Goal: Task Accomplishment & Management: Complete application form

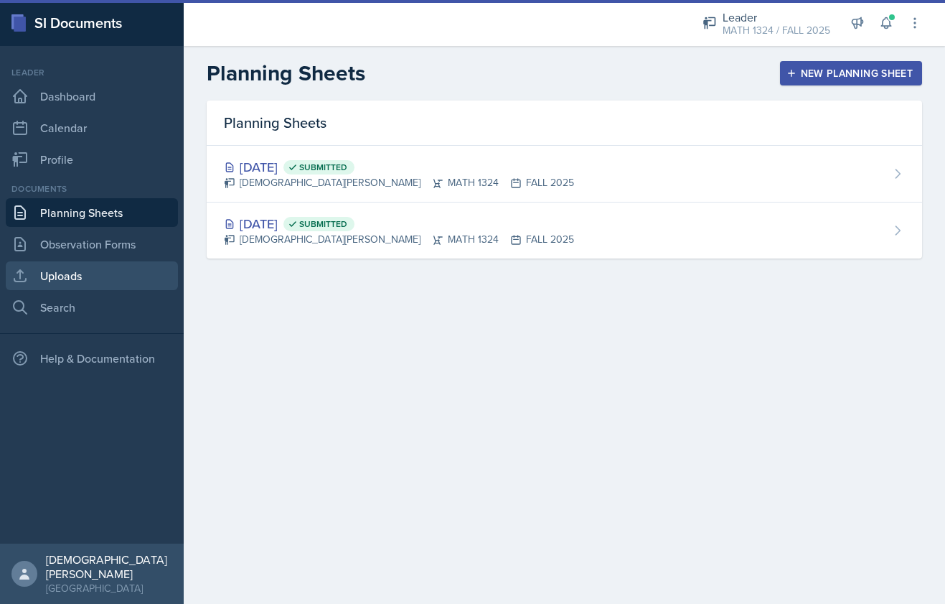
click at [113, 275] on link "Uploads" at bounding box center [92, 275] width 172 height 29
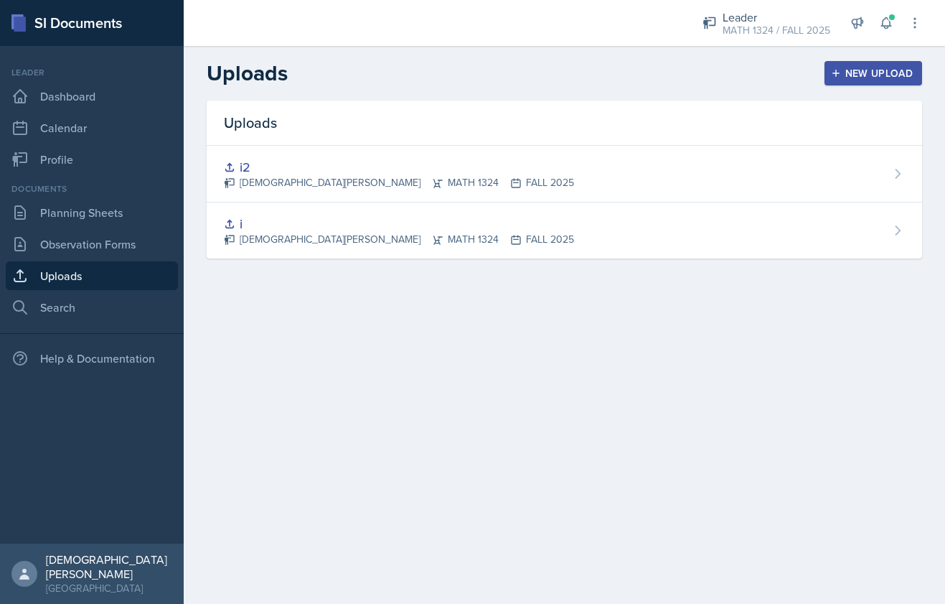
click at [860, 68] on div "New Upload" at bounding box center [874, 72] width 80 height 11
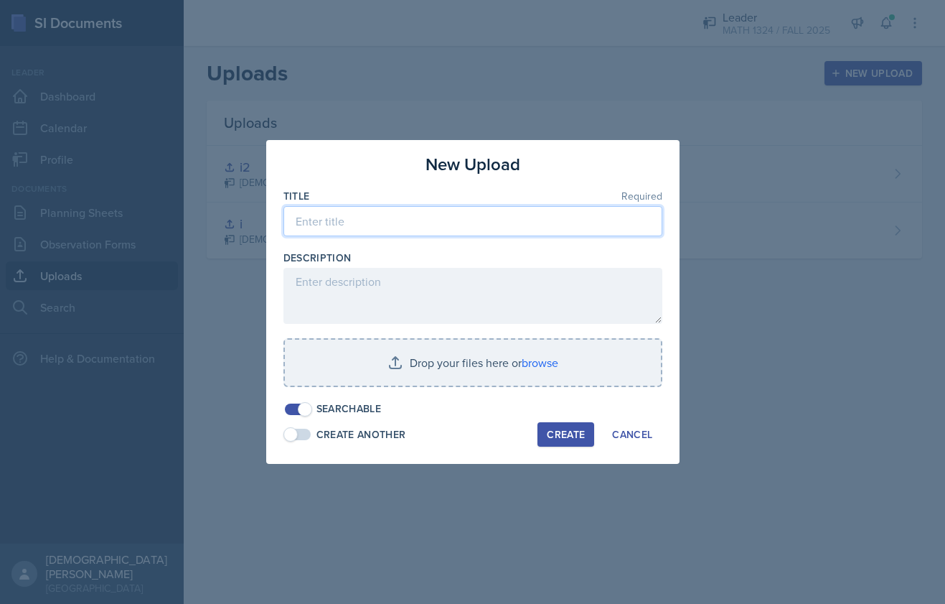
click at [427, 228] on input at bounding box center [472, 221] width 379 height 30
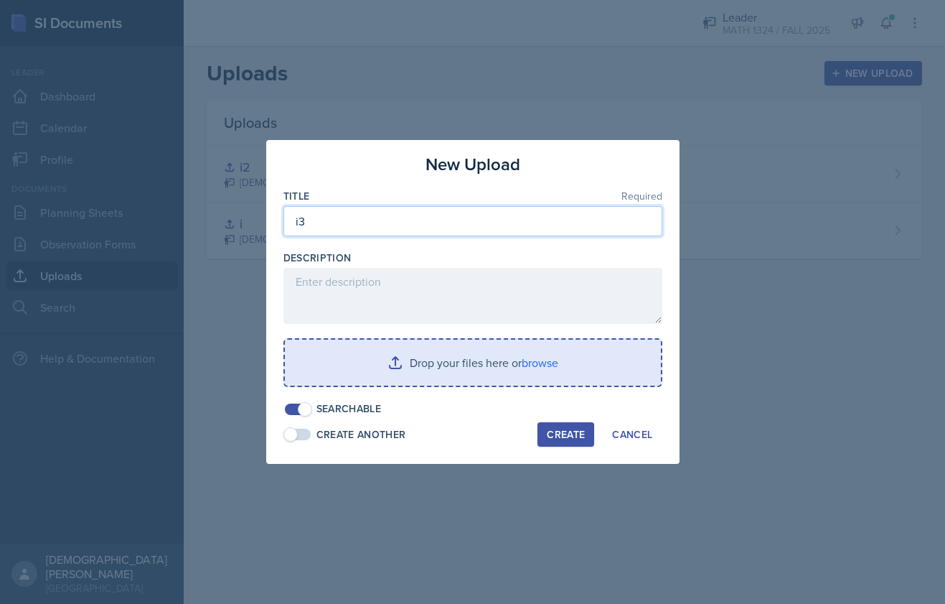
type input "i3"
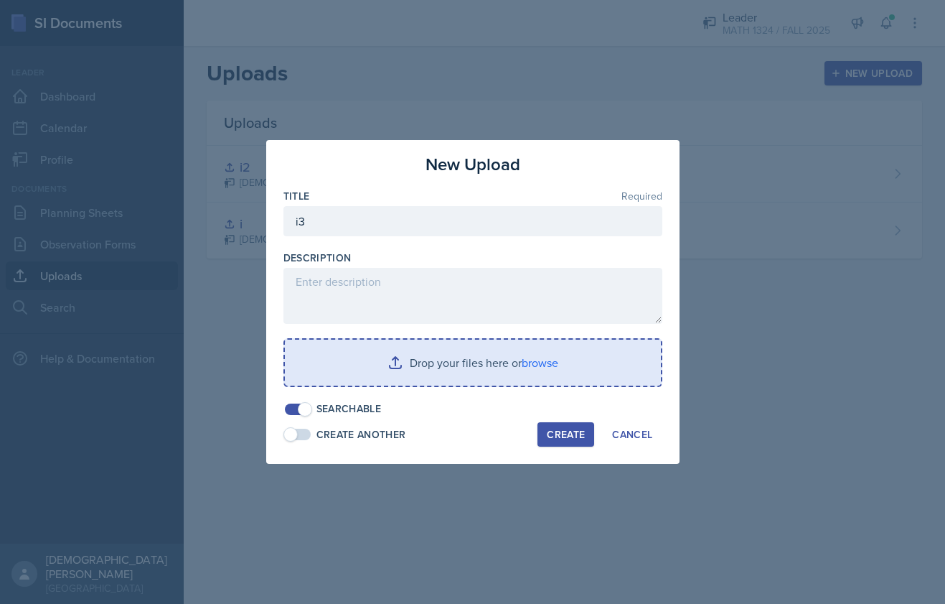
click at [484, 381] on input "file" at bounding box center [473, 362] width 376 height 46
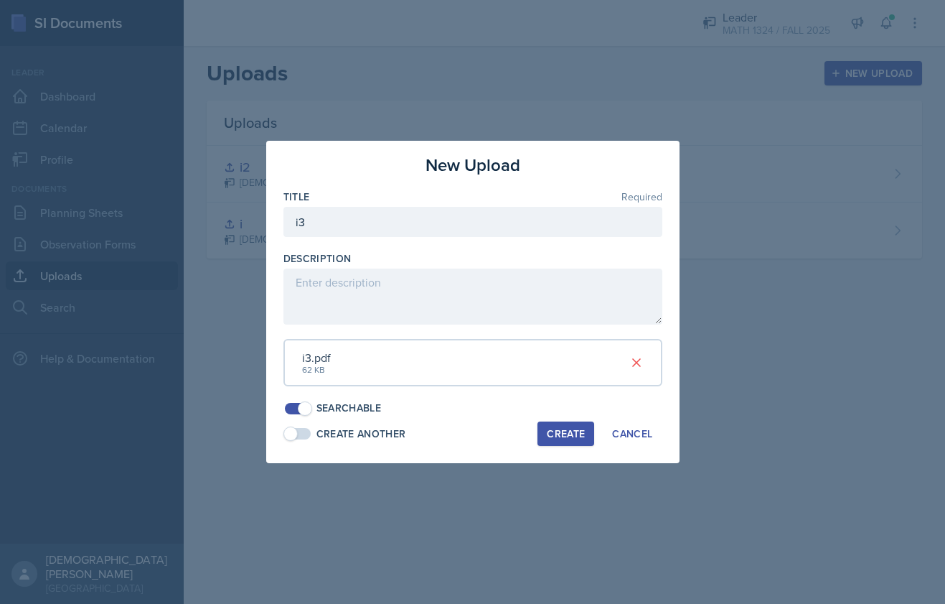
click at [561, 434] on div "Create" at bounding box center [566, 433] width 38 height 11
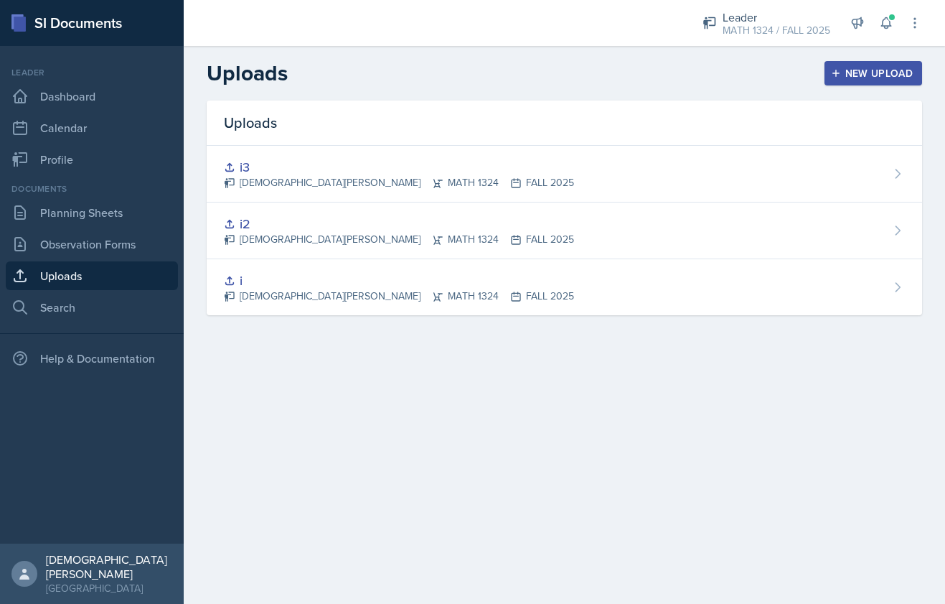
click at [879, 83] on button "New Upload" at bounding box center [874, 73] width 98 height 24
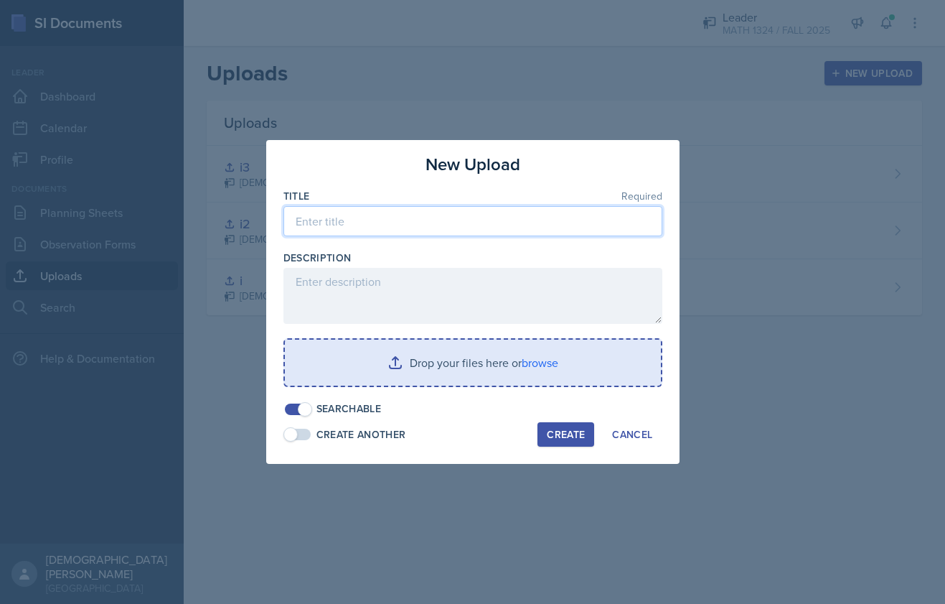
click at [441, 230] on input at bounding box center [472, 221] width 379 height 30
type input "i4"
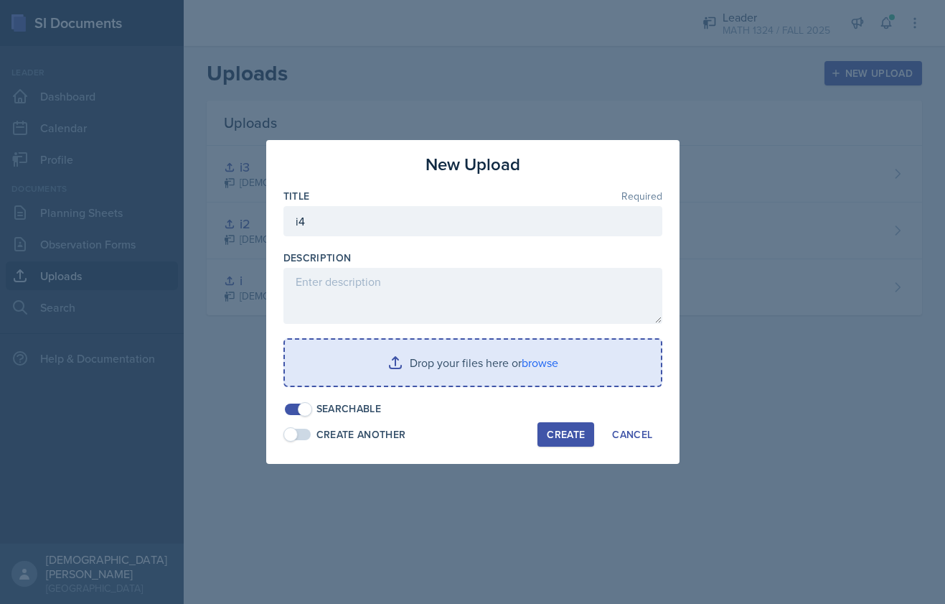
click at [439, 360] on input "file" at bounding box center [473, 362] width 376 height 46
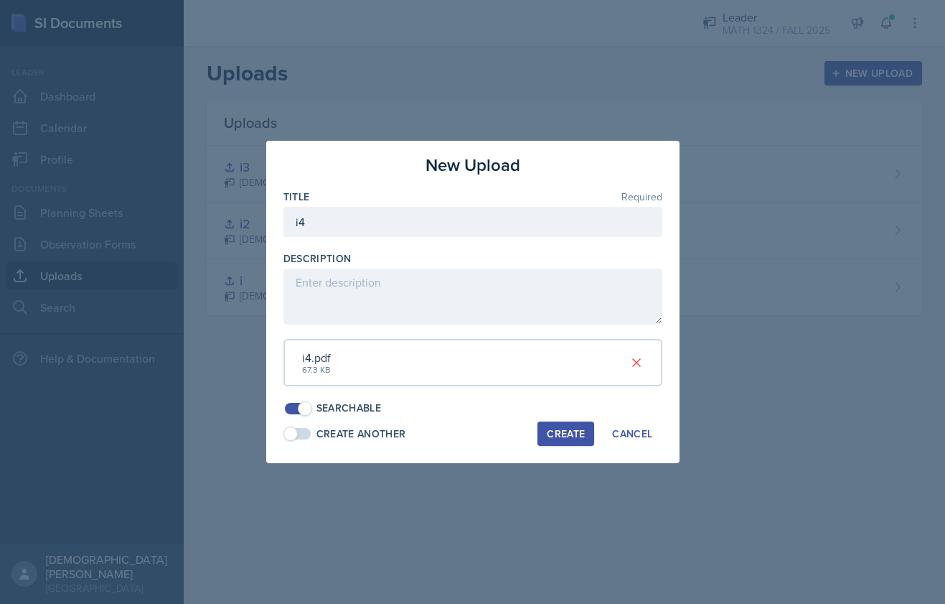
click at [570, 435] on div "Create" at bounding box center [566, 433] width 38 height 11
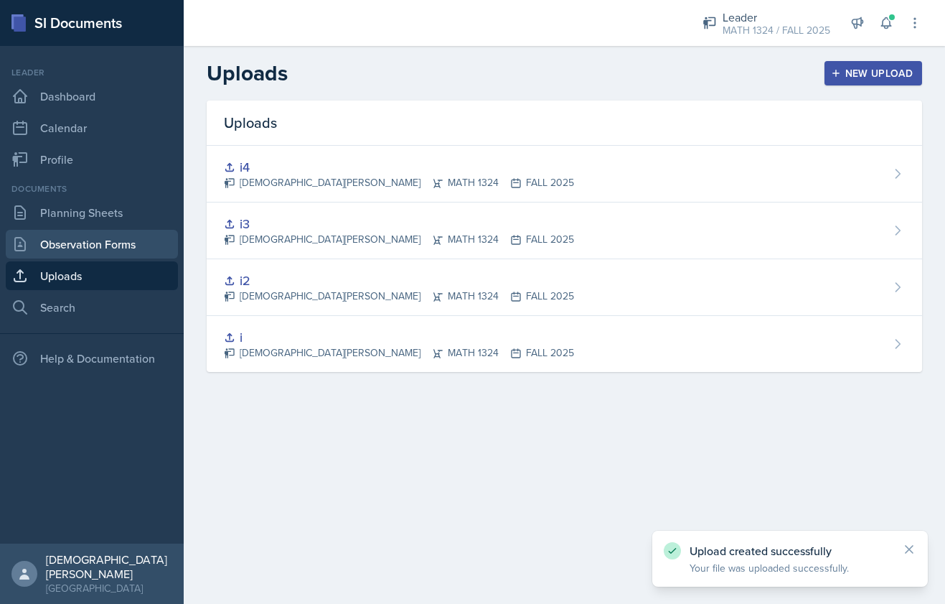
click at [122, 233] on link "Observation Forms" at bounding box center [92, 244] width 172 height 29
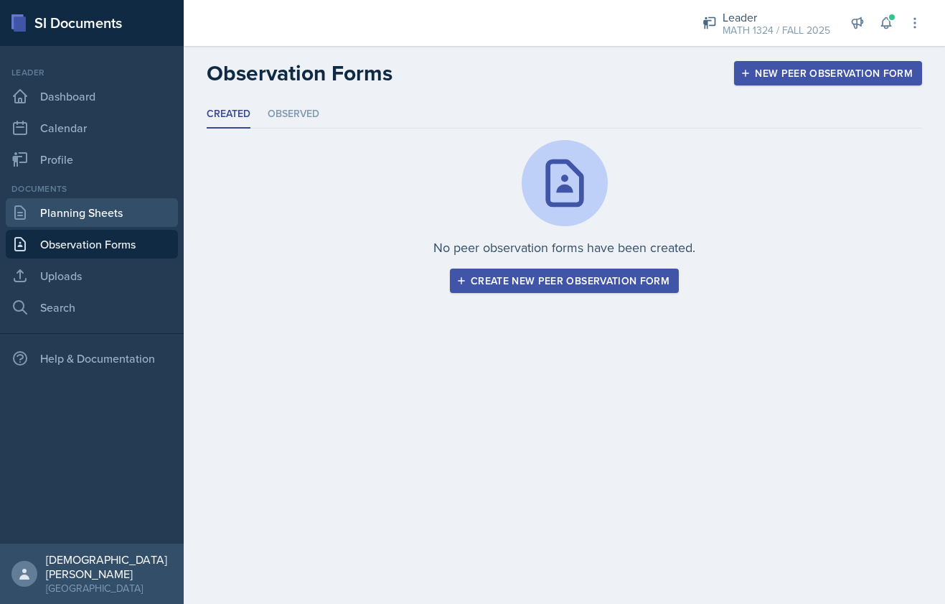
click at [110, 215] on link "Planning Sheets" at bounding box center [92, 212] width 172 height 29
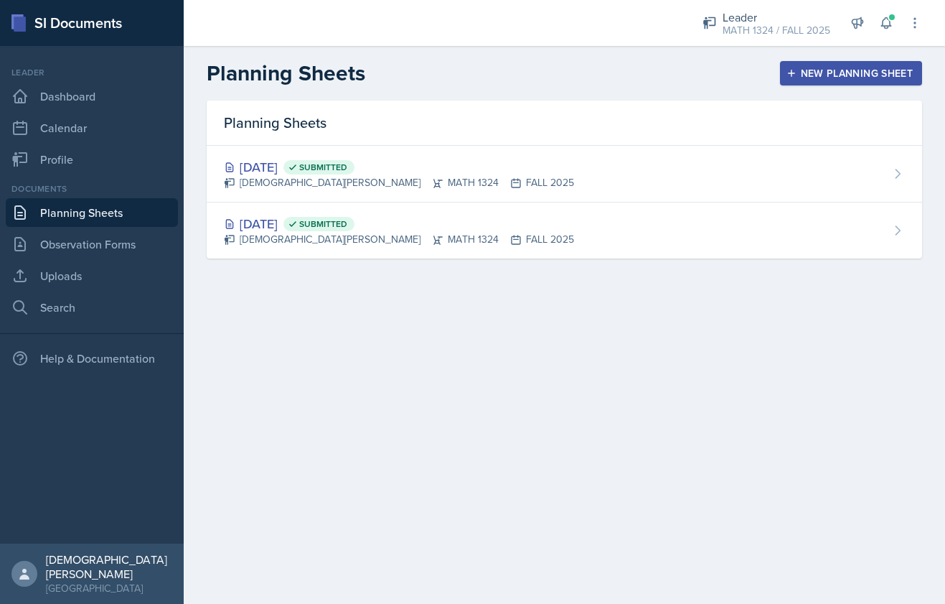
click at [810, 84] on button "New Planning Sheet" at bounding box center [851, 73] width 142 height 24
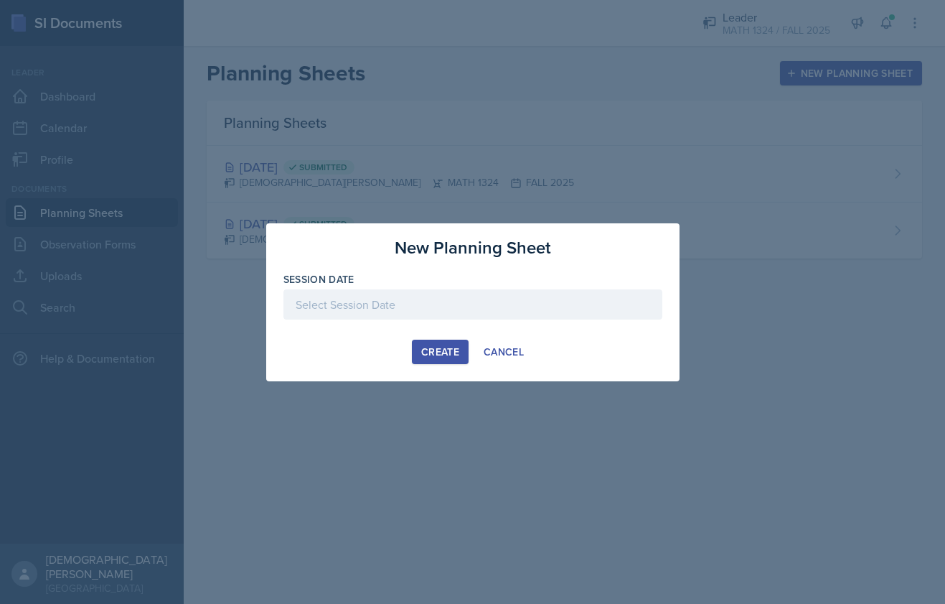
click at [424, 311] on div at bounding box center [472, 304] width 379 height 30
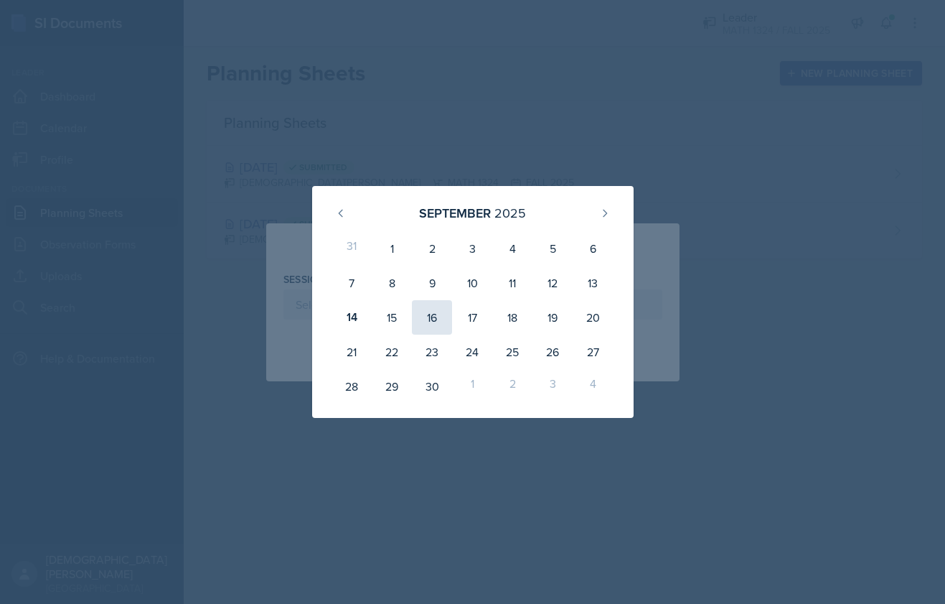
click at [436, 319] on div "16" at bounding box center [432, 317] width 40 height 34
type input "[DATE]"
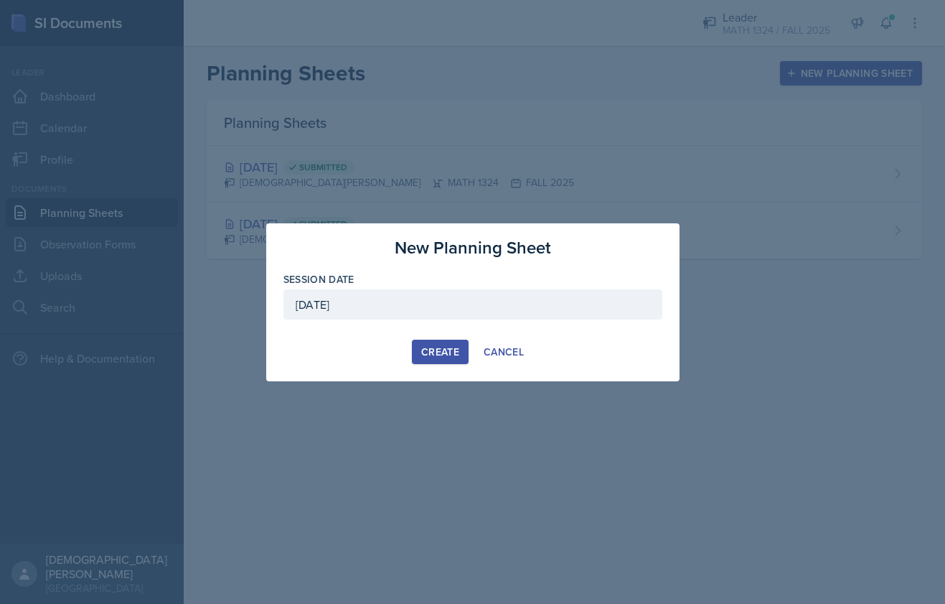
click at [429, 346] on div "Create" at bounding box center [440, 351] width 38 height 11
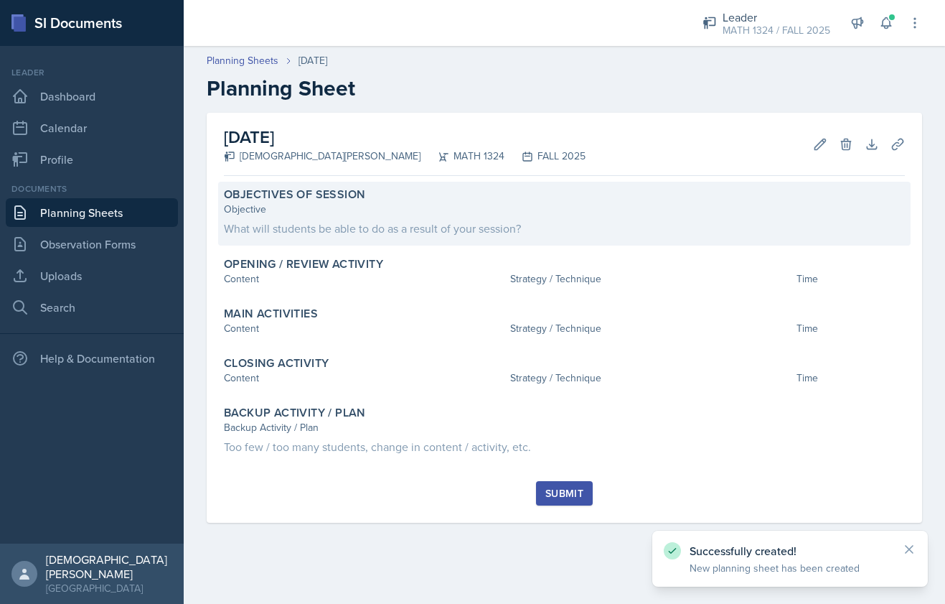
click at [668, 213] on div "Objective" at bounding box center [564, 209] width 681 height 15
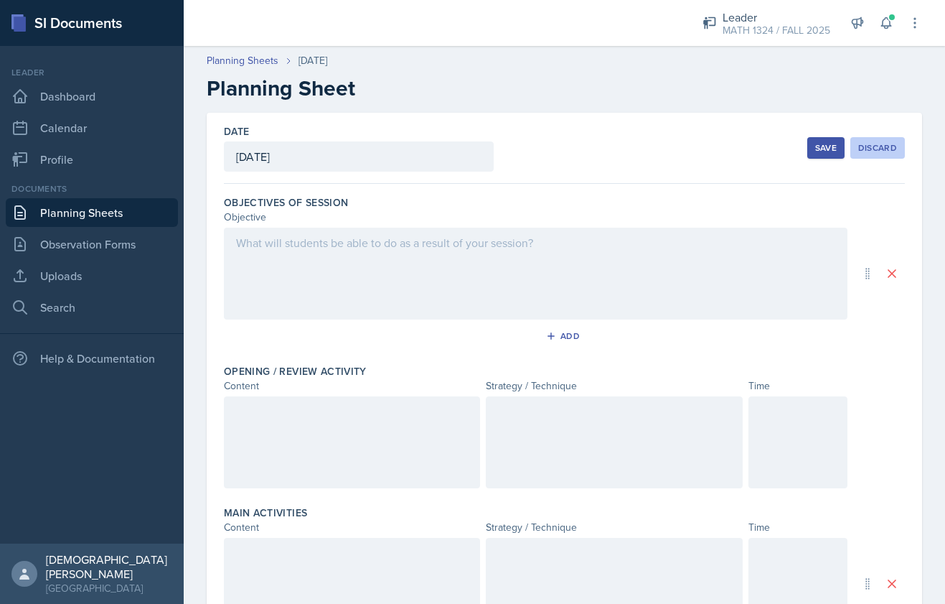
click at [871, 146] on div "Discard" at bounding box center [877, 147] width 39 height 11
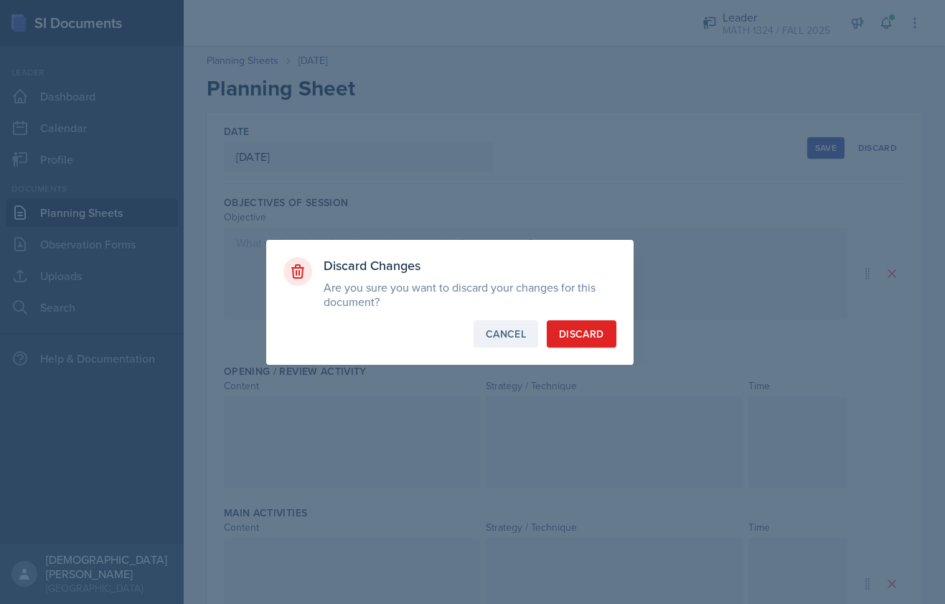
click at [514, 327] on div "Cancel" at bounding box center [506, 334] width 40 height 14
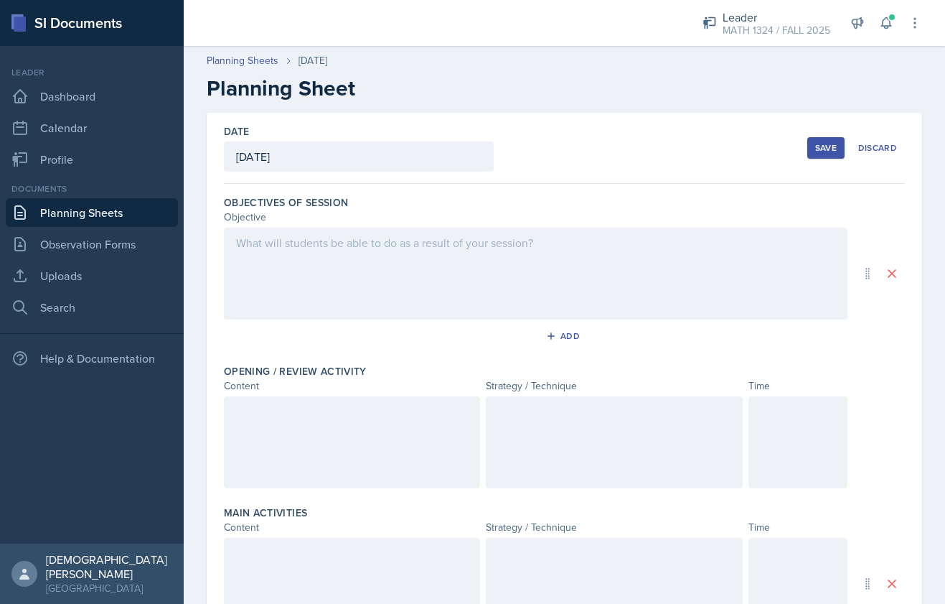
click at [815, 143] on button "Save" at bounding box center [825, 148] width 37 height 22
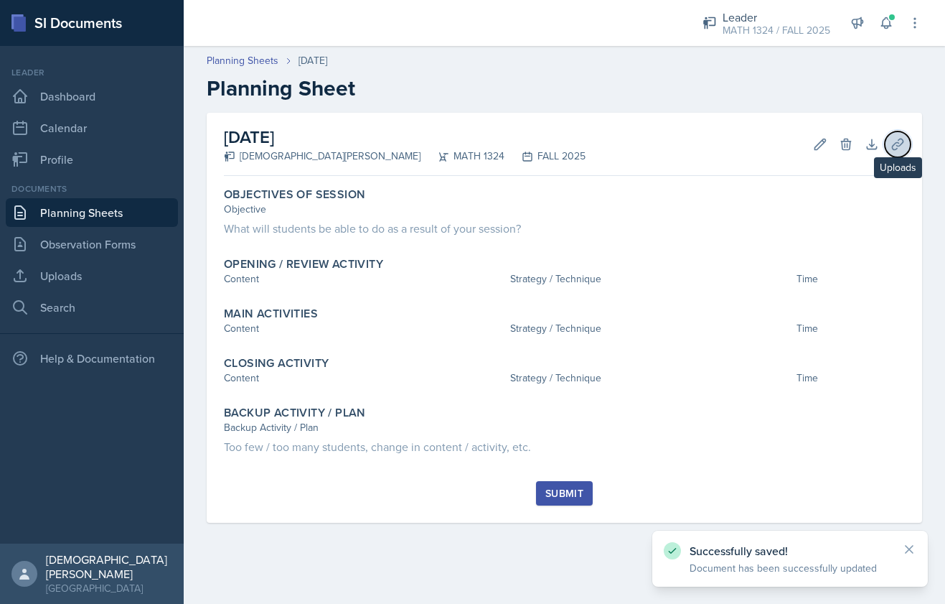
click at [900, 144] on icon at bounding box center [897, 144] width 11 height 11
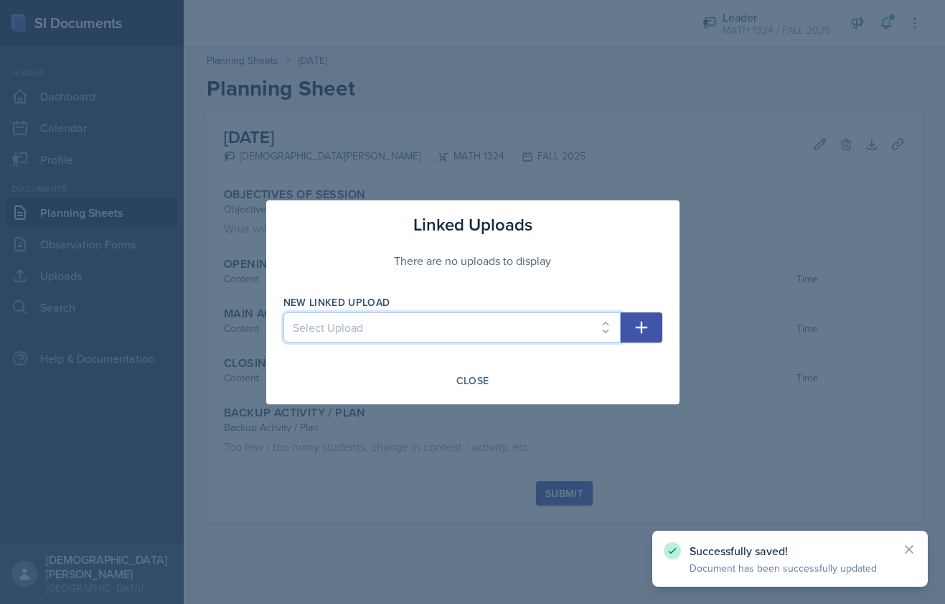
click at [504, 327] on select "Select Upload i i2 i3 i4" at bounding box center [451, 327] width 337 height 30
select select "9f24e70d-cfbb-4484-b226-c59f8e5d0e27"
click at [283, 312] on select "Select Upload i i2 i3 i4" at bounding box center [451, 327] width 337 height 30
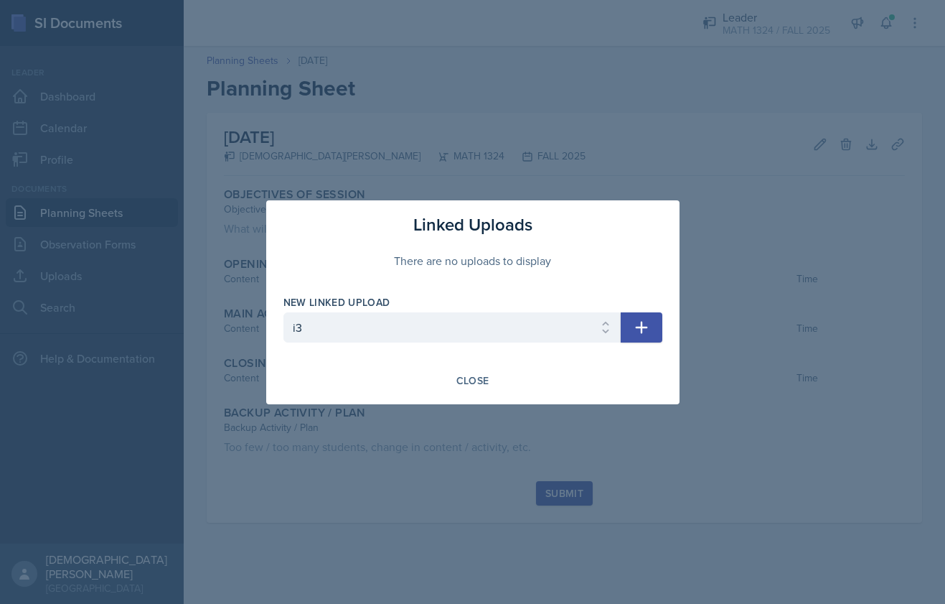
click at [642, 324] on icon "button" at bounding box center [641, 327] width 17 height 17
select select
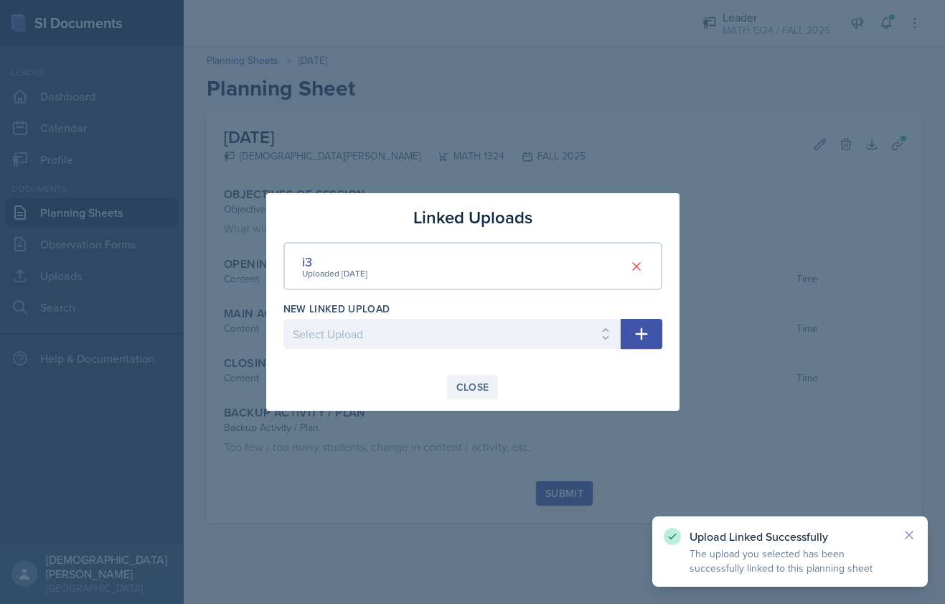
click at [474, 383] on div "Close" at bounding box center [472, 386] width 33 height 11
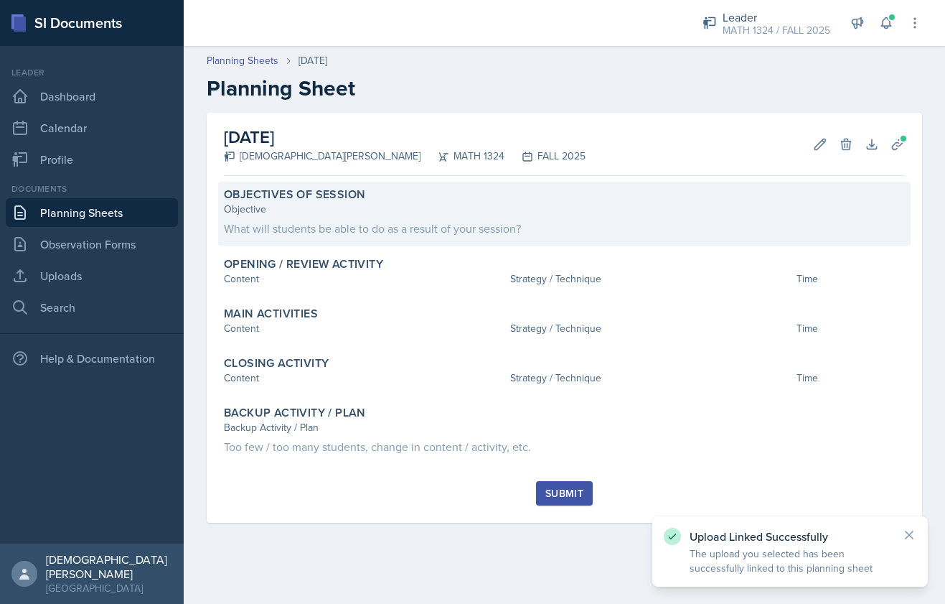
click at [474, 216] on div "Objective" at bounding box center [564, 209] width 681 height 15
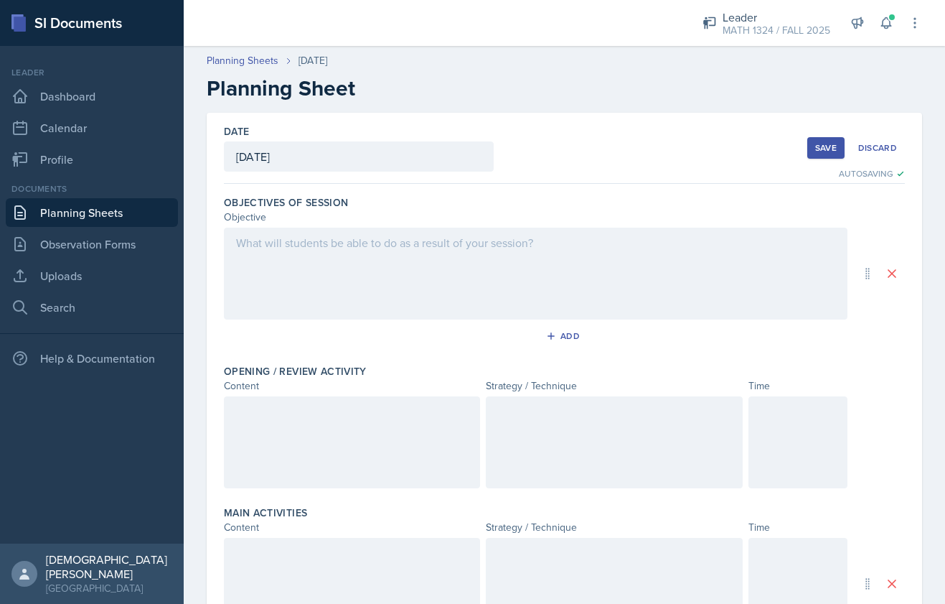
click at [502, 267] on div at bounding box center [536, 274] width 624 height 92
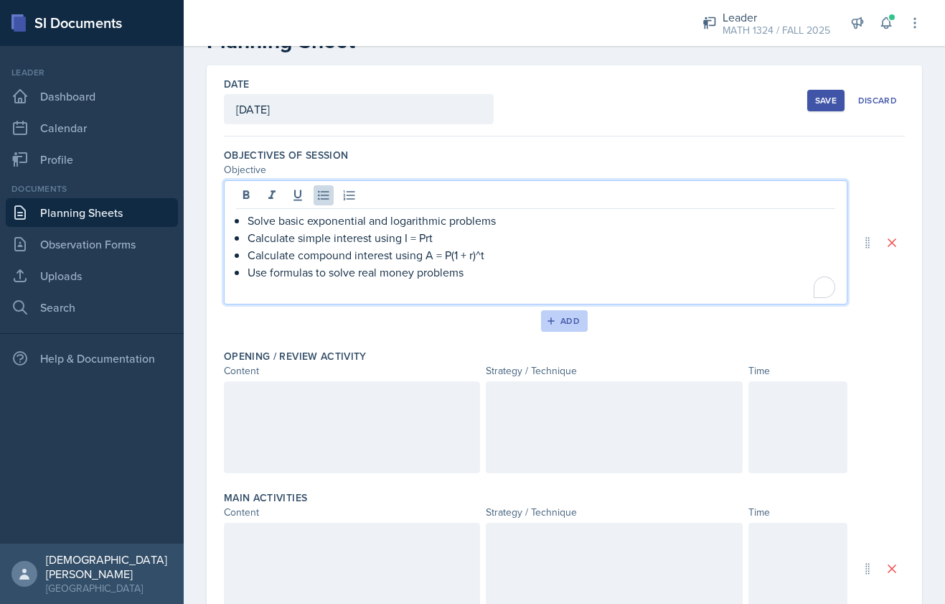
scroll to position [186, 0]
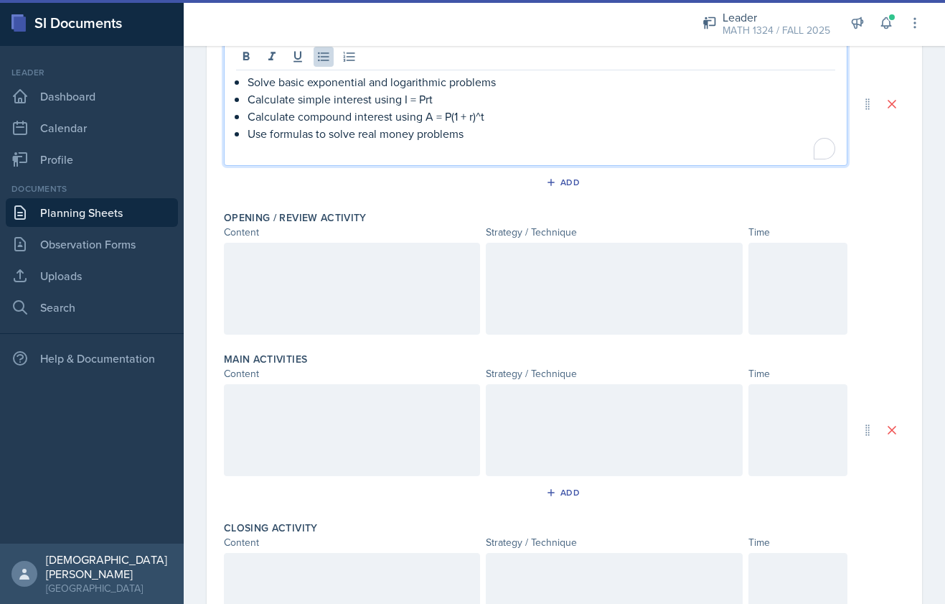
click at [457, 294] on div at bounding box center [352, 289] width 256 height 92
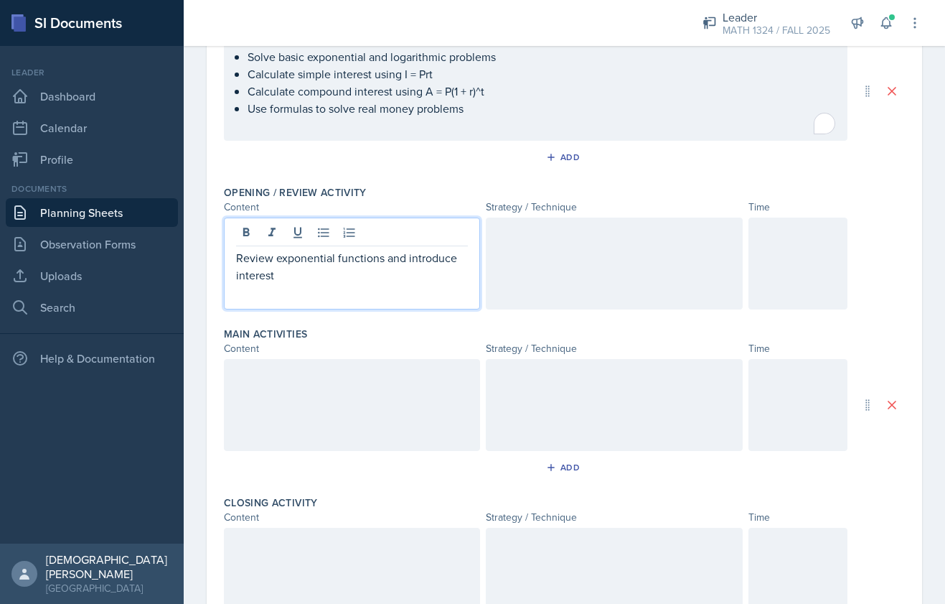
click at [606, 285] on div at bounding box center [614, 263] width 256 height 92
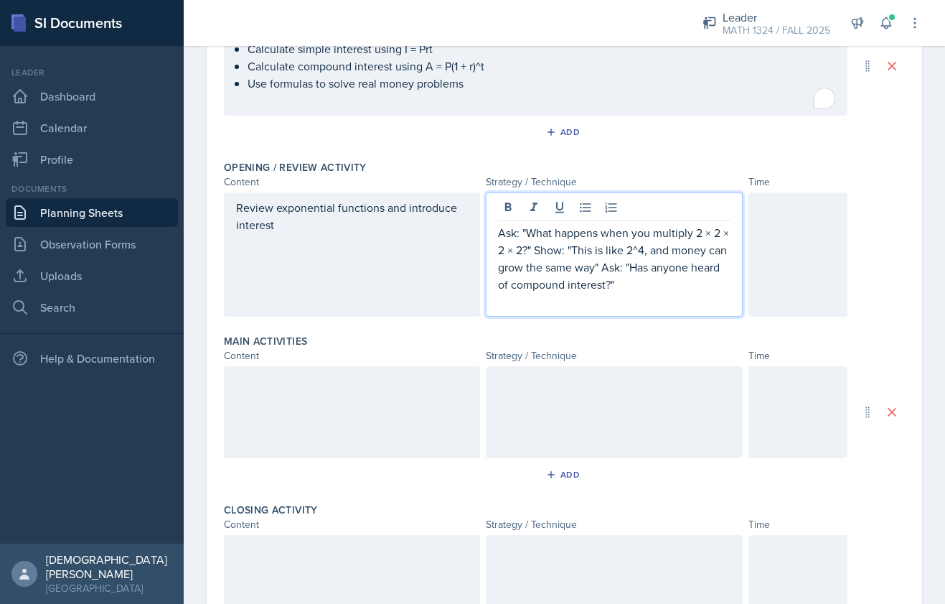
click at [809, 273] on div at bounding box center [798, 254] width 99 height 124
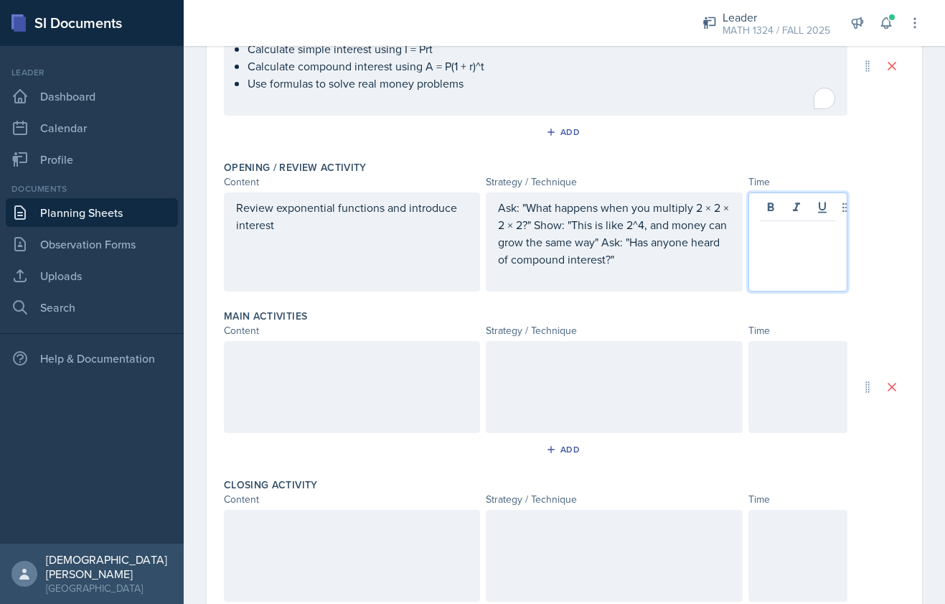
scroll to position [236, 0]
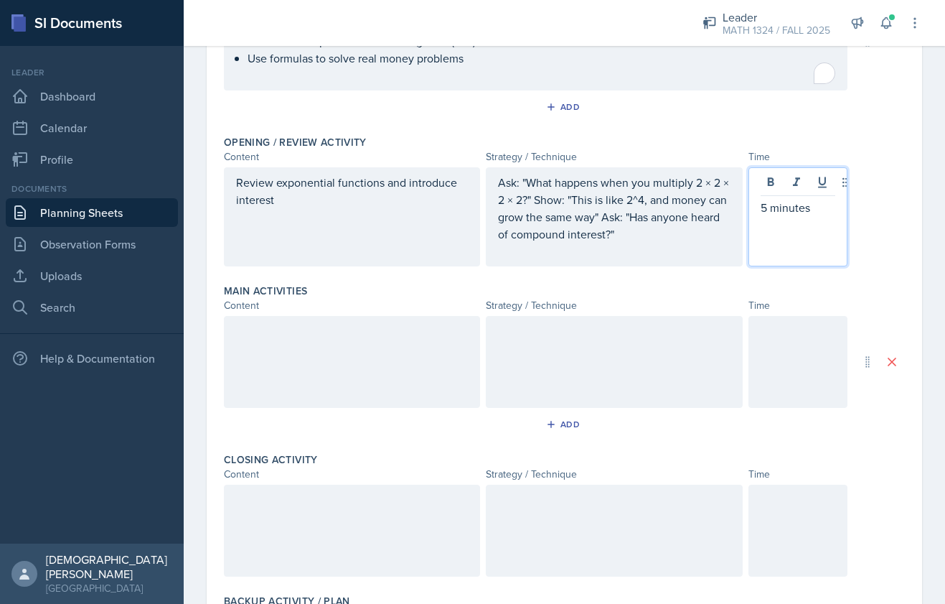
click at [419, 398] on div at bounding box center [352, 362] width 256 height 92
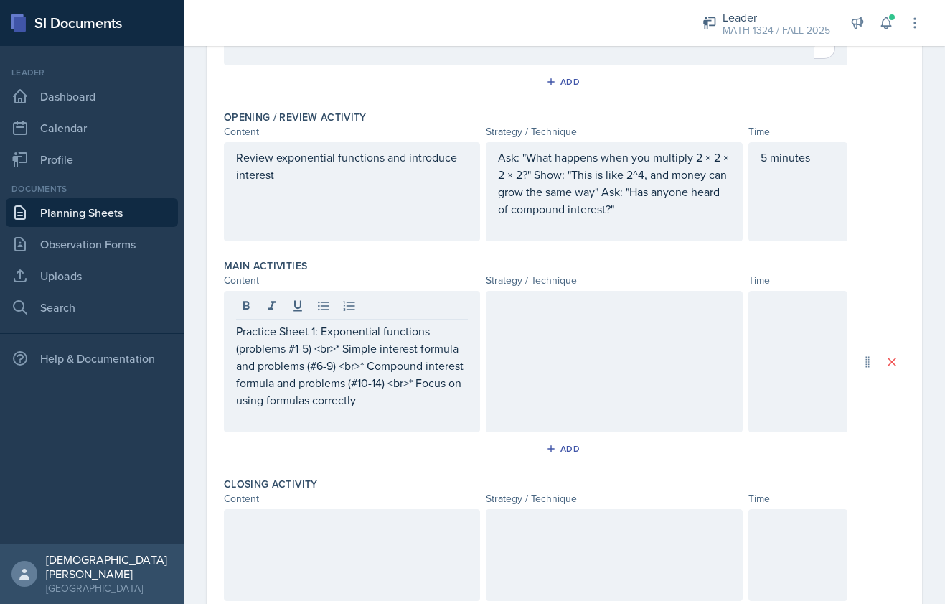
click at [583, 370] on div at bounding box center [614, 361] width 256 height 141
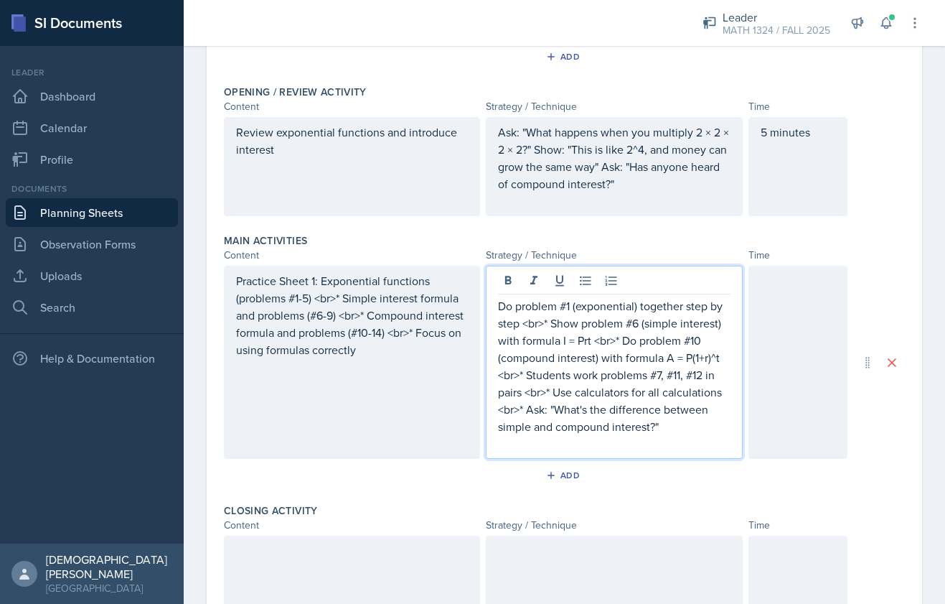
drag, startPoint x: 335, startPoint y: 299, endPoint x: 335, endPoint y: 347, distance: 48.1
click at [335, 299] on p "Practice Sheet 1: Exponential functions (problems #1-5) <br>* Simple interest f…" at bounding box center [352, 315] width 232 height 86
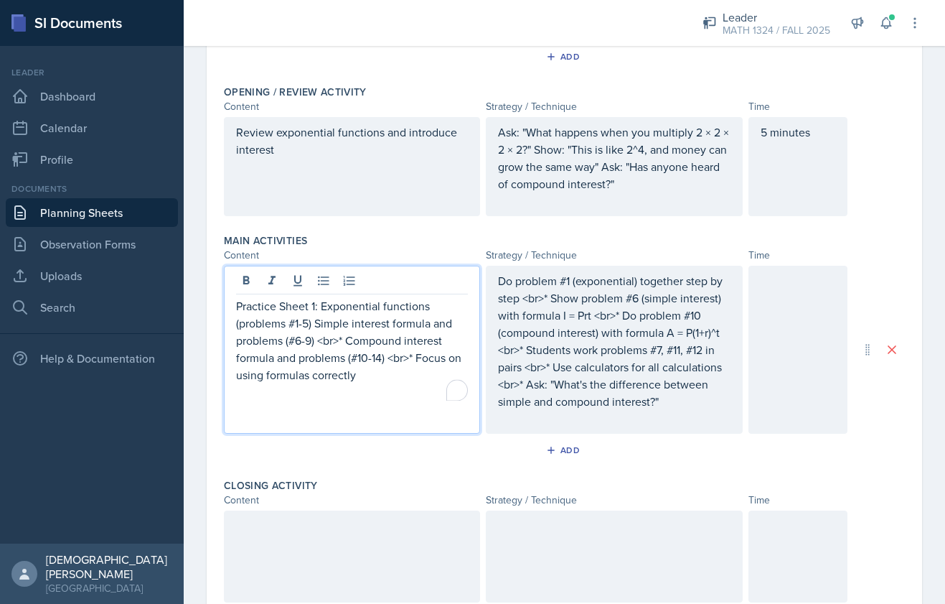
click at [345, 342] on p "Practice Sheet 1: Exponential functions (problems #1-5) Simple interest formula…" at bounding box center [352, 340] width 232 height 86
click at [547, 299] on p "Do problem #1 (exponential) together step by step <br>* Show problem #6 (simple…" at bounding box center [614, 341] width 232 height 138
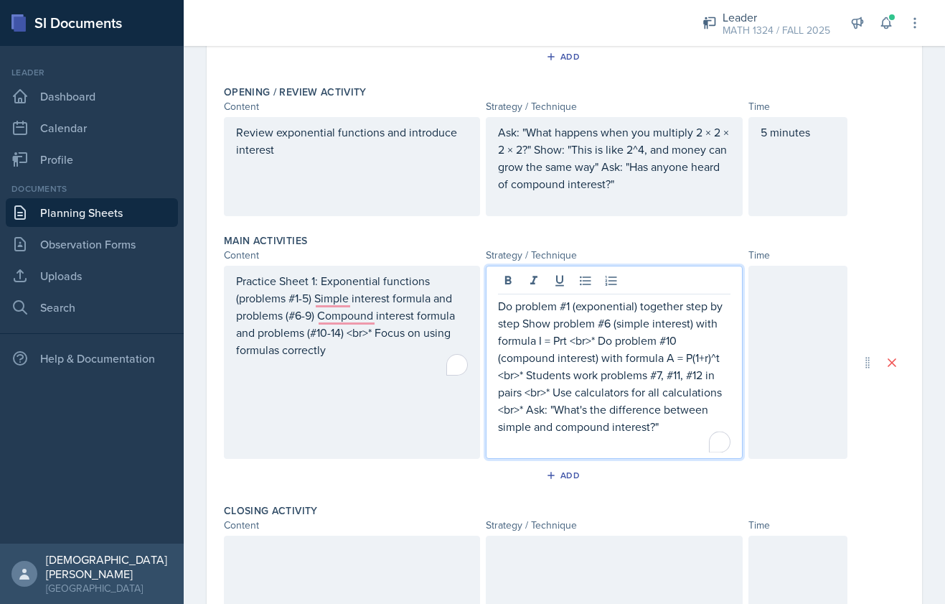
click at [595, 342] on p "Do problem #1 (exponential) together step by step Show problem #6 (simple inter…" at bounding box center [614, 366] width 232 height 138
click at [690, 355] on p "Do problem #1 (exponential) together step by step Show problem #6 (simple inter…" at bounding box center [614, 366] width 232 height 138
click at [698, 373] on p "Do problem #1 (exponential) together step by step Show problem #6 (simple inter…" at bounding box center [614, 366] width 232 height 138
click at [676, 395] on p "Do problem #1 (exponential) together step by step Show problem #6 (simple inter…" at bounding box center [614, 366] width 232 height 138
click at [626, 438] on p "To enrich screen reader interactions, please activate Accessibility in Grammarl…" at bounding box center [614, 443] width 232 height 17
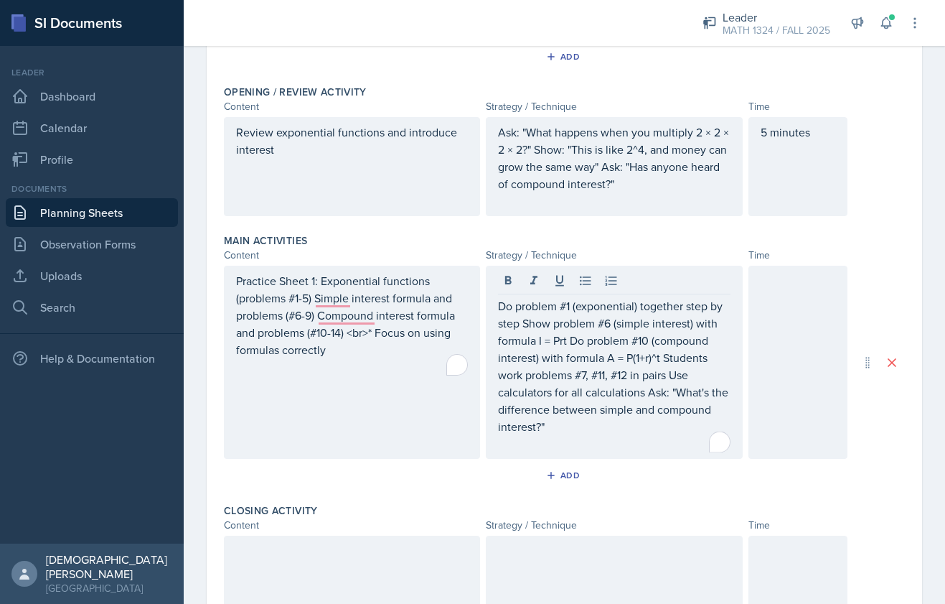
click at [630, 491] on div "Add" at bounding box center [564, 477] width 681 height 27
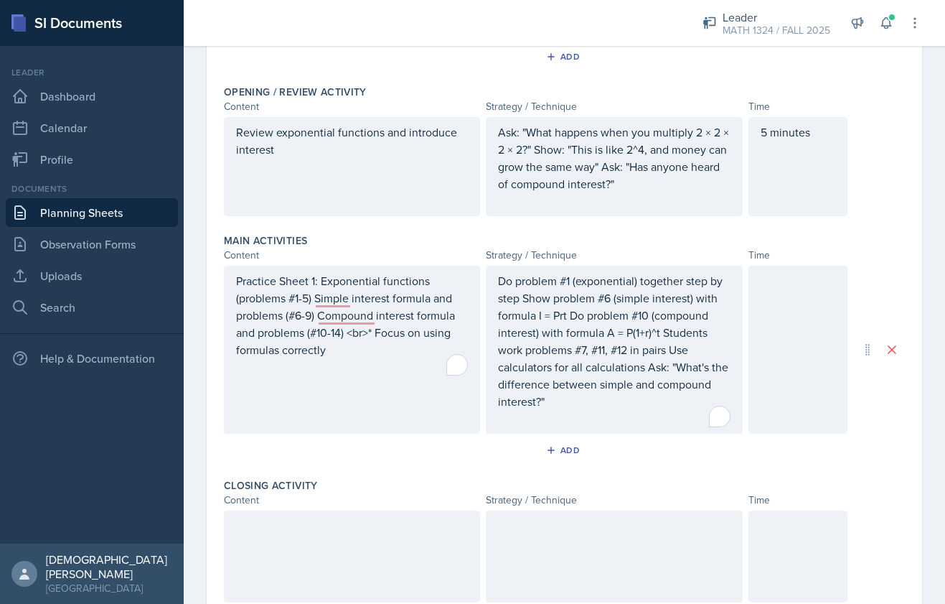
click at [774, 333] on div at bounding box center [798, 350] width 99 height 168
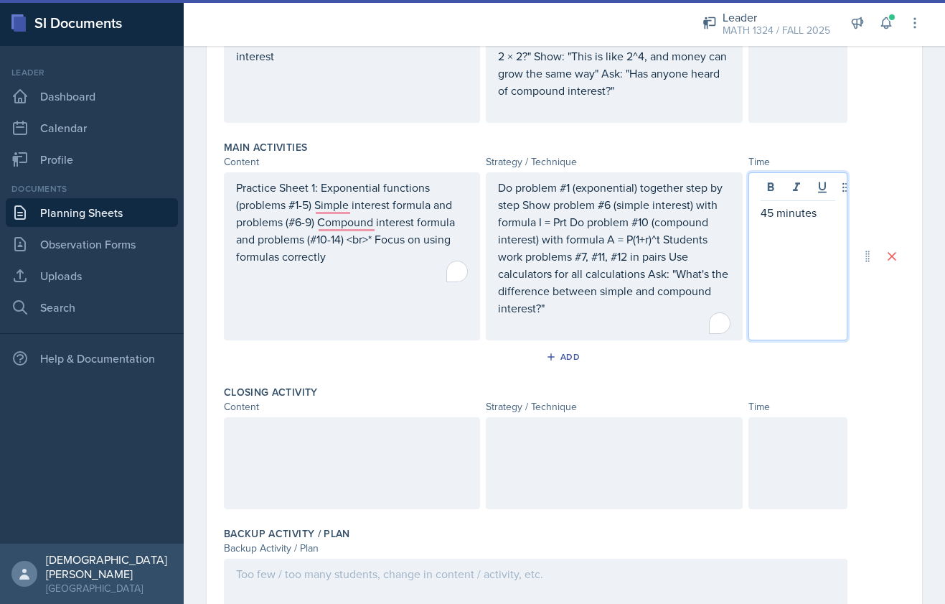
scroll to position [484, 0]
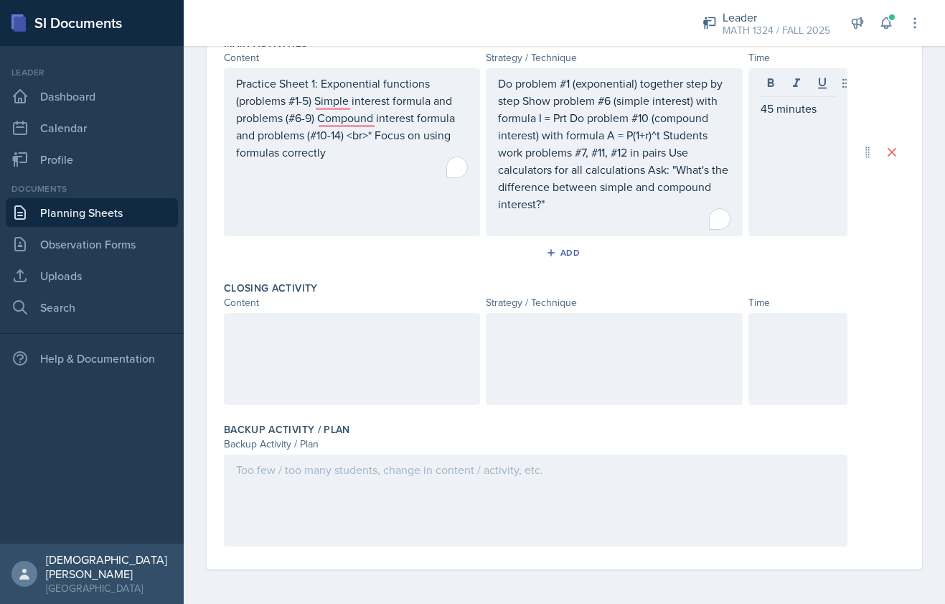
click at [398, 373] on div at bounding box center [352, 359] width 256 height 92
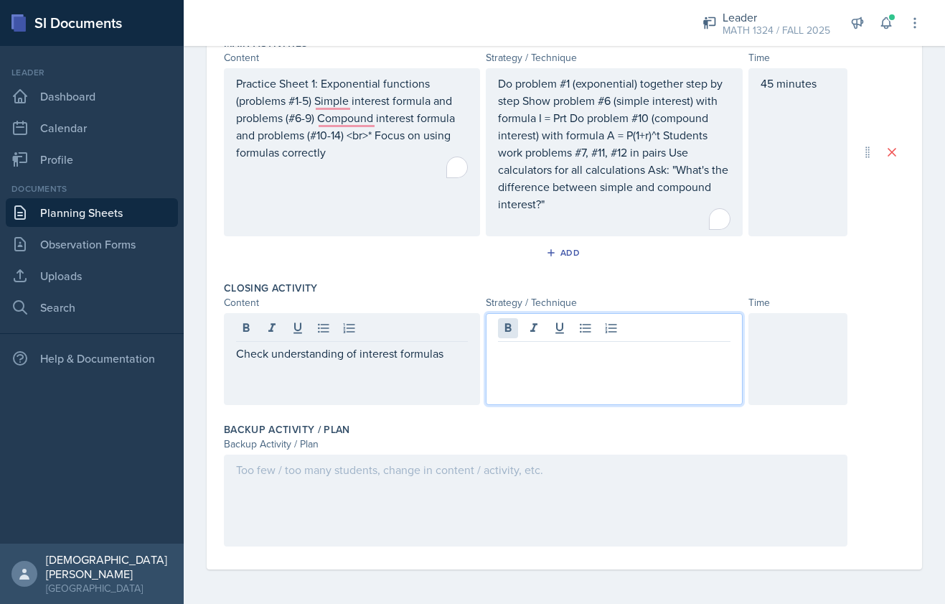
click at [515, 334] on div at bounding box center [614, 359] width 256 height 92
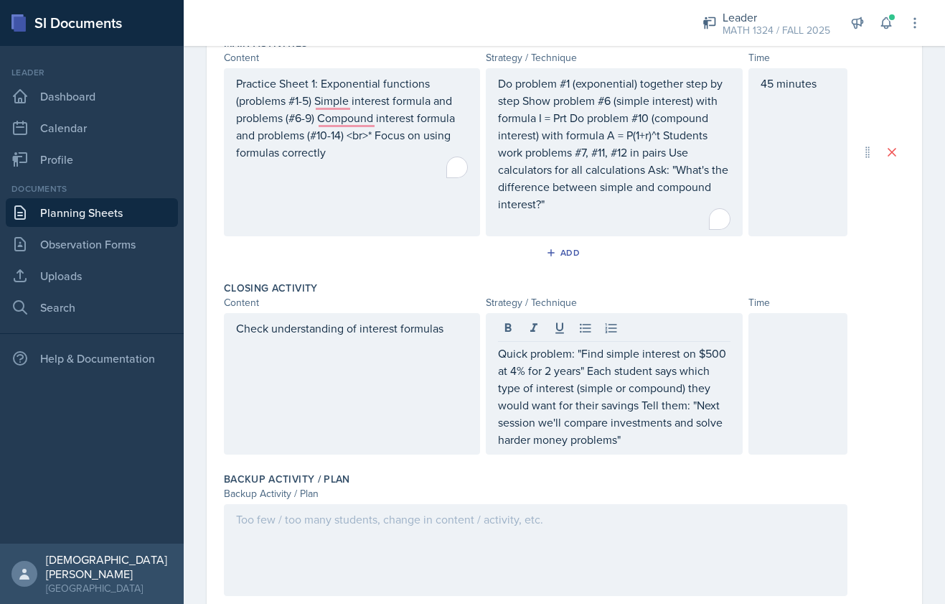
click at [800, 420] on div at bounding box center [798, 383] width 99 height 141
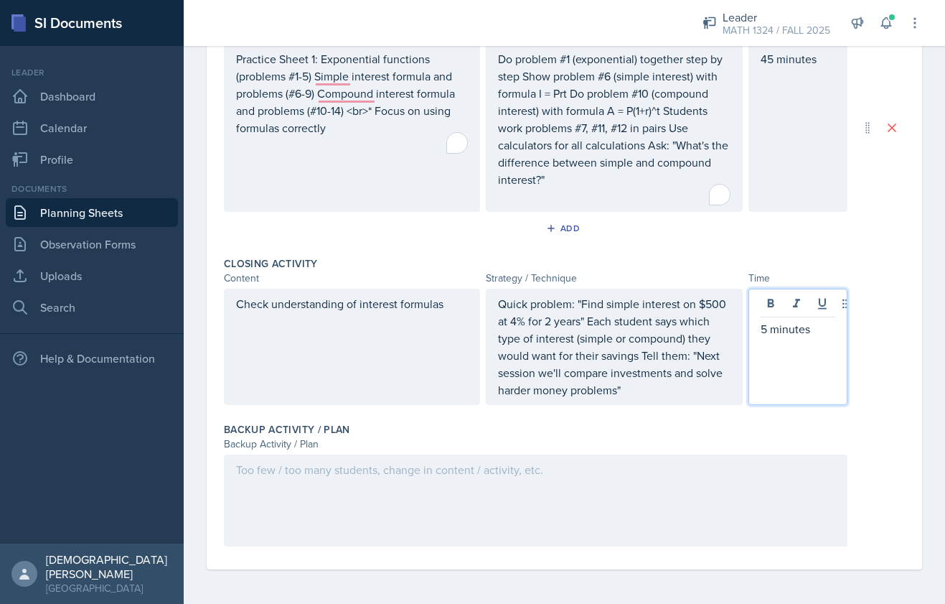
click at [545, 522] on div at bounding box center [536, 500] width 624 height 92
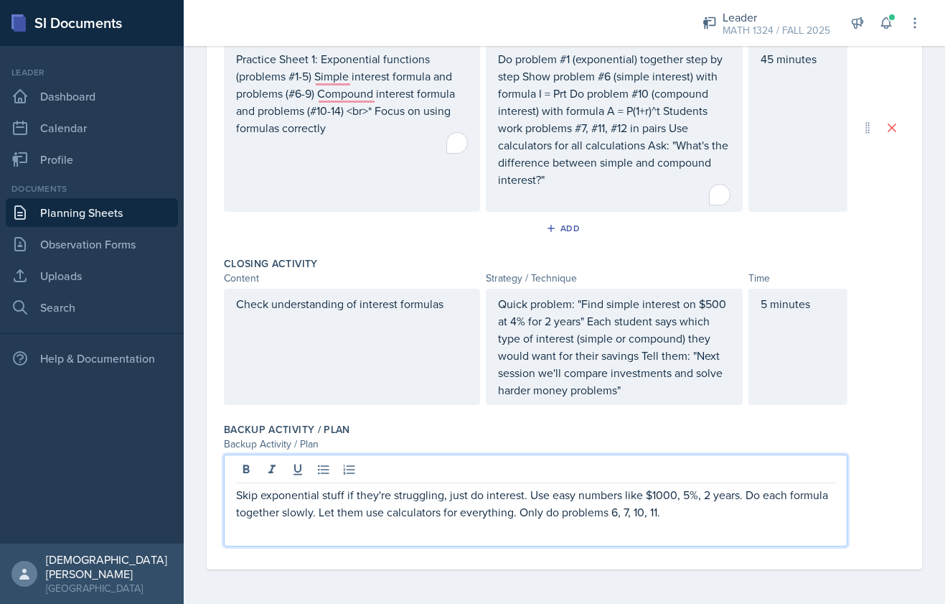
scroll to position [0, 0]
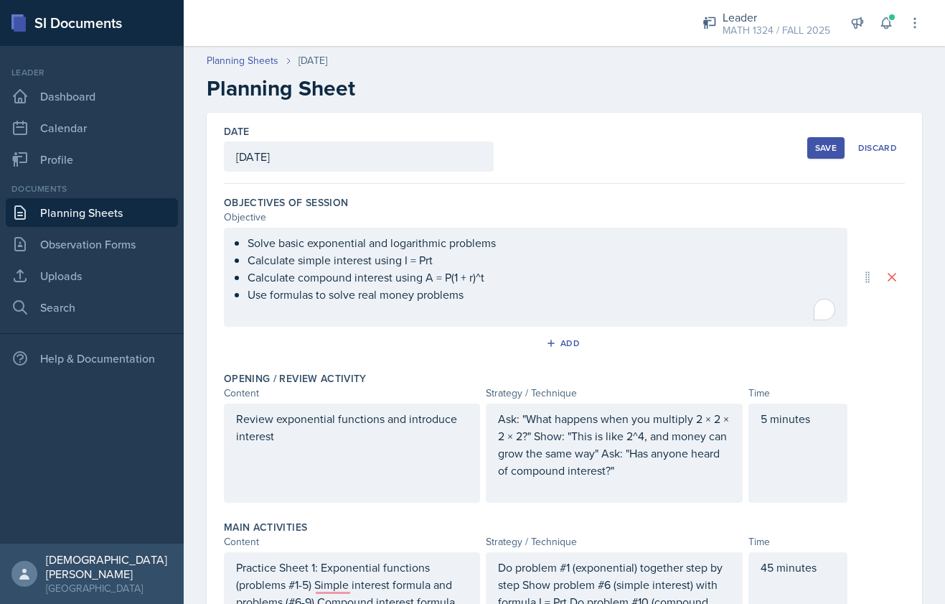
click at [820, 152] on div "Save" at bounding box center [826, 147] width 22 height 11
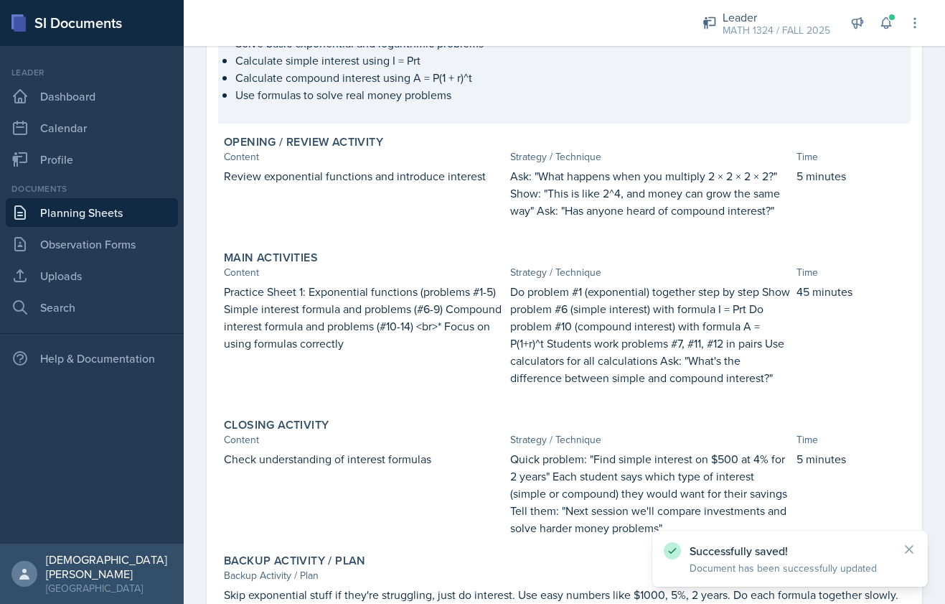
scroll to position [315, 0]
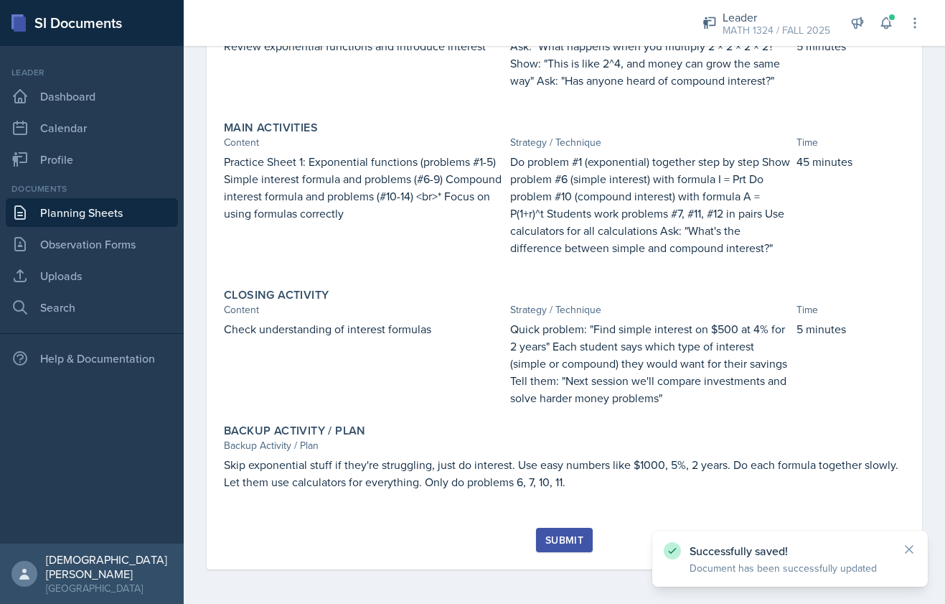
click at [563, 550] on button "Submit" at bounding box center [564, 540] width 57 height 24
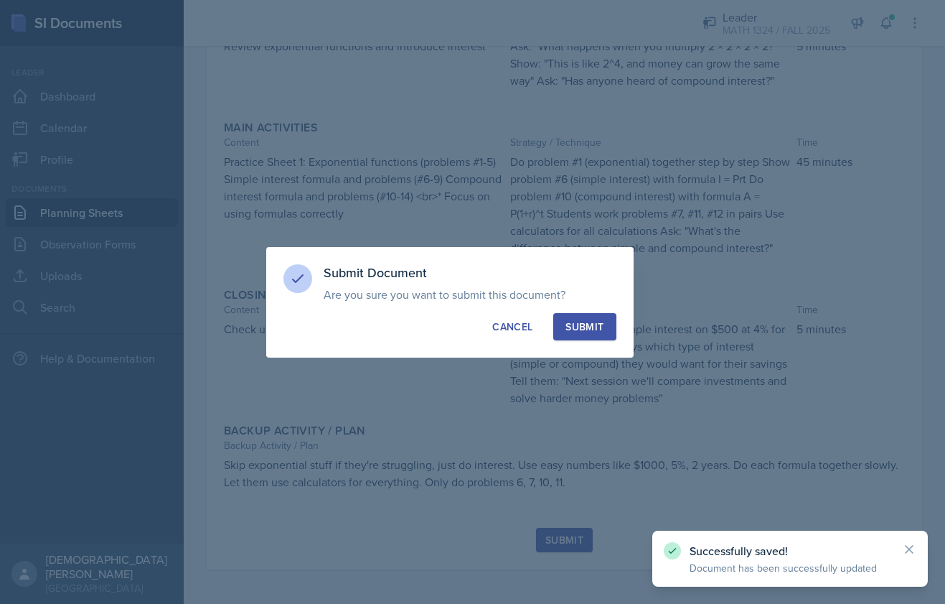
click at [593, 327] on div "Submit" at bounding box center [585, 326] width 38 height 14
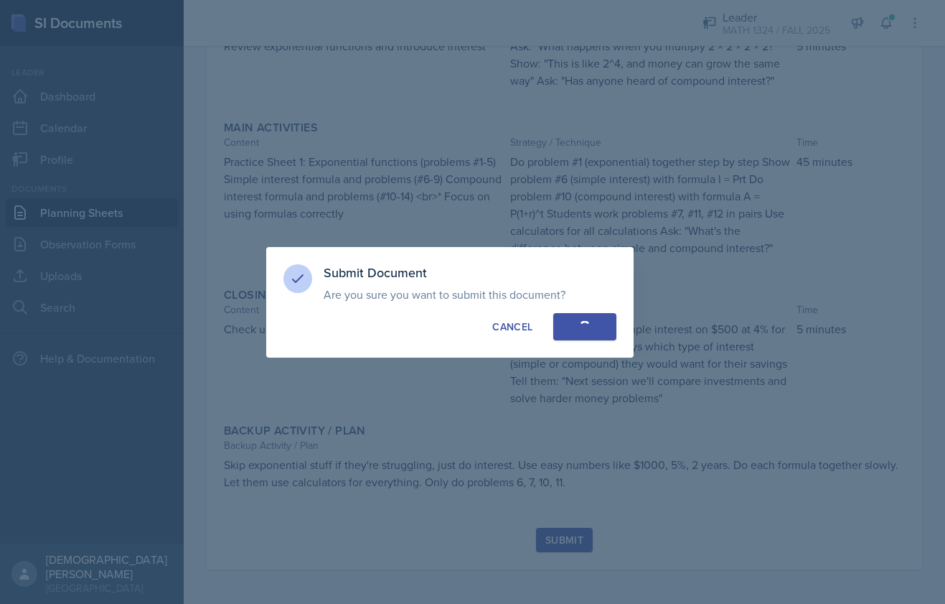
scroll to position [273, 0]
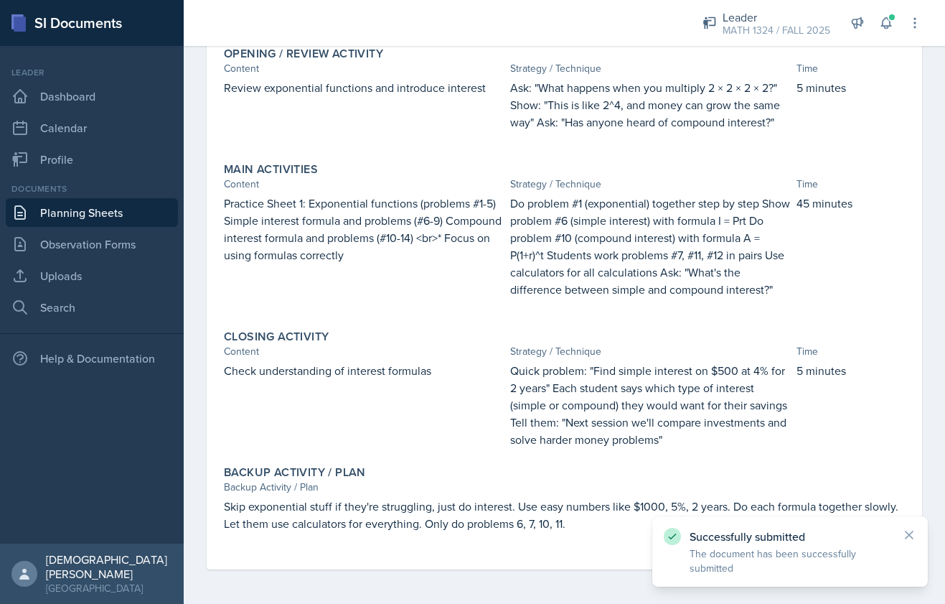
click at [97, 200] on link "Planning Sheets" at bounding box center [92, 212] width 172 height 29
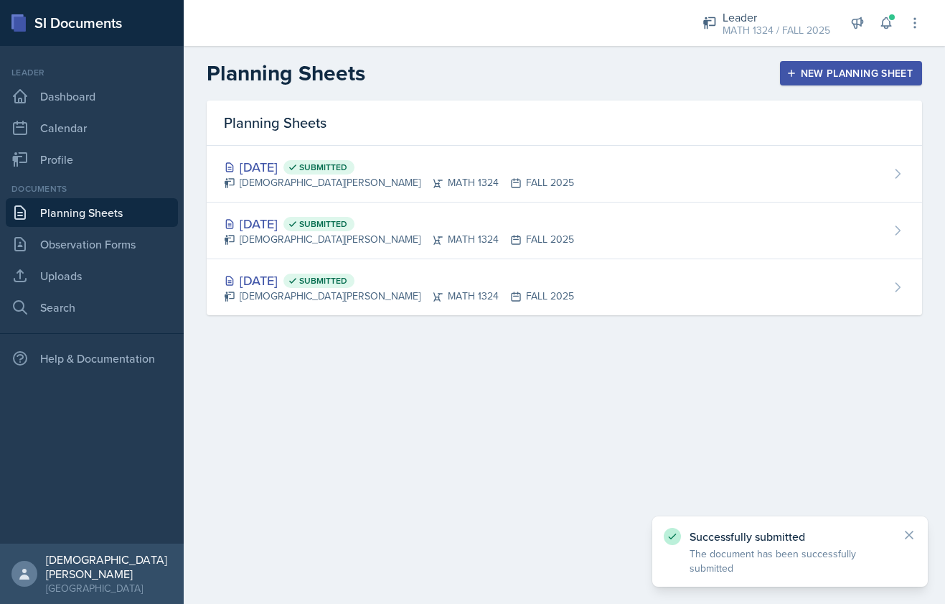
click at [814, 76] on div "New Planning Sheet" at bounding box center [850, 72] width 123 height 11
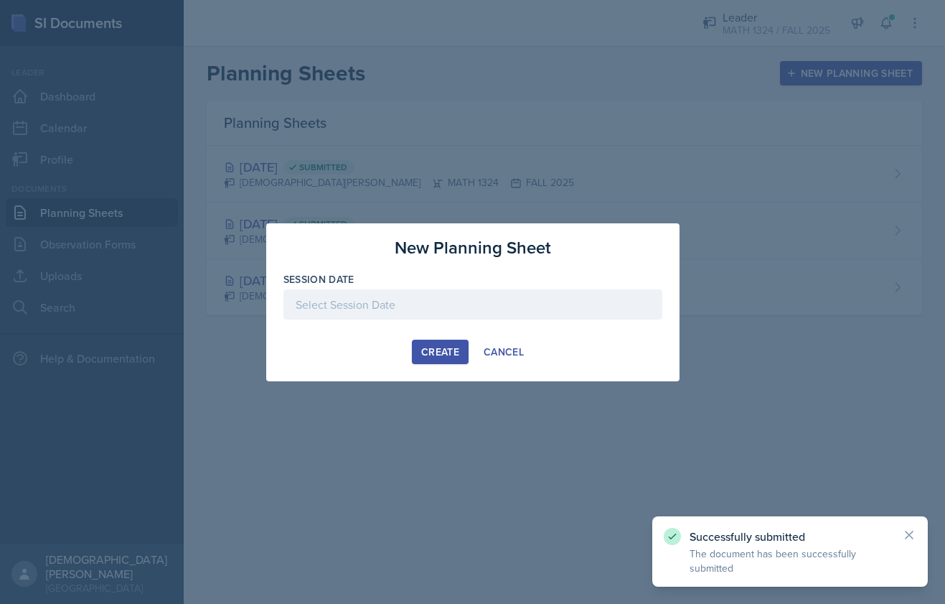
click at [421, 313] on div at bounding box center [472, 304] width 379 height 30
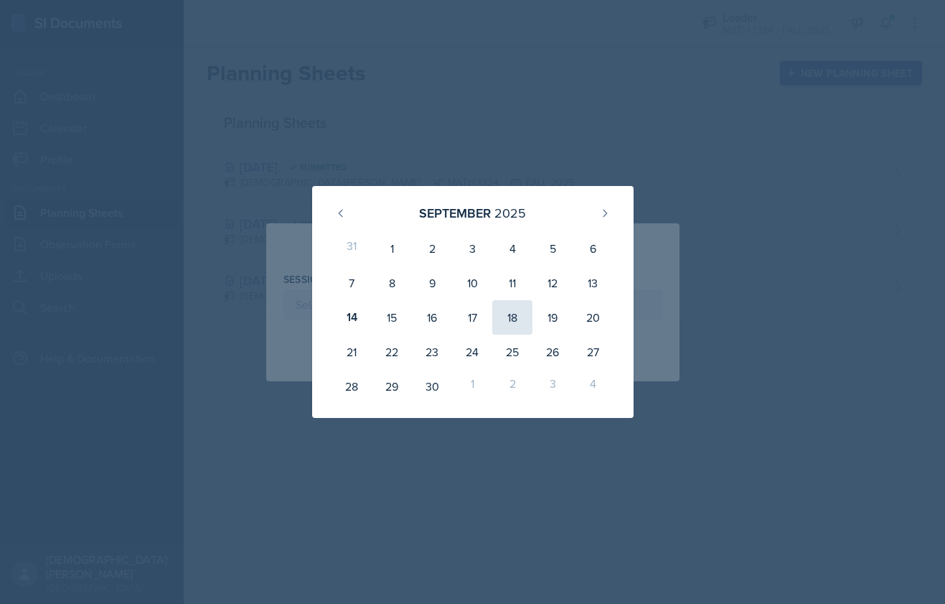
click at [513, 318] on div "18" at bounding box center [512, 317] width 40 height 34
type input "[DATE]"
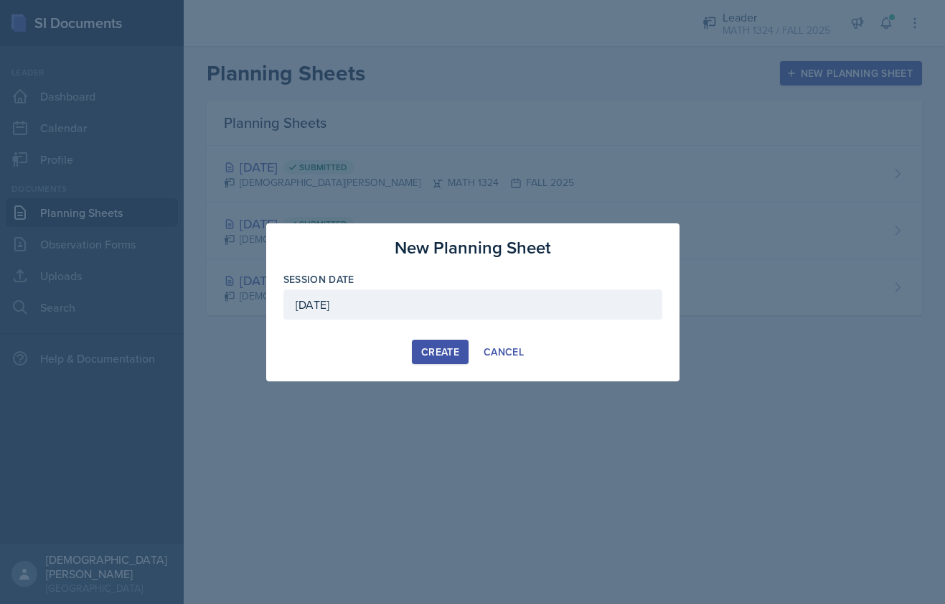
click at [434, 354] on div "Create" at bounding box center [440, 351] width 38 height 11
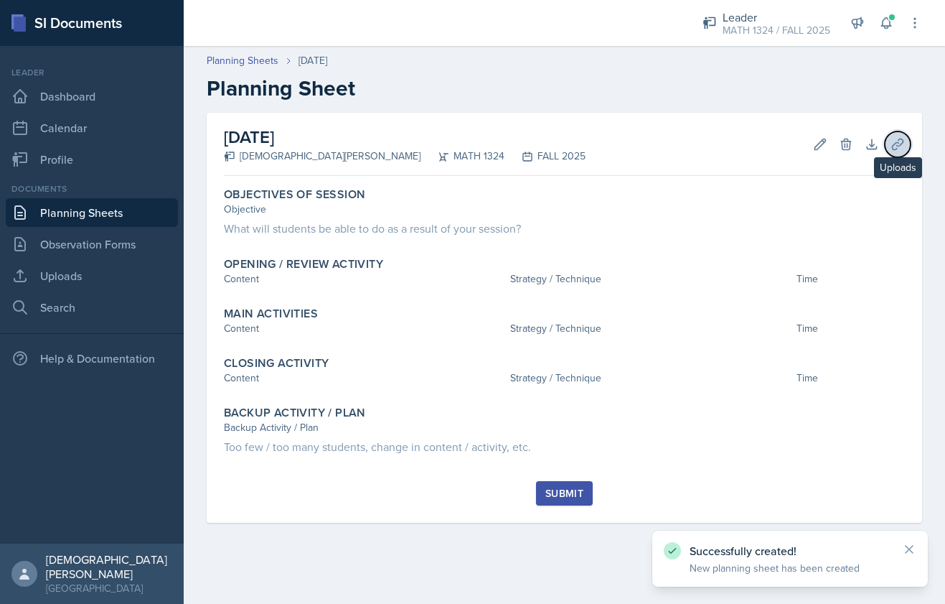
click at [893, 147] on icon at bounding box center [897, 144] width 11 height 11
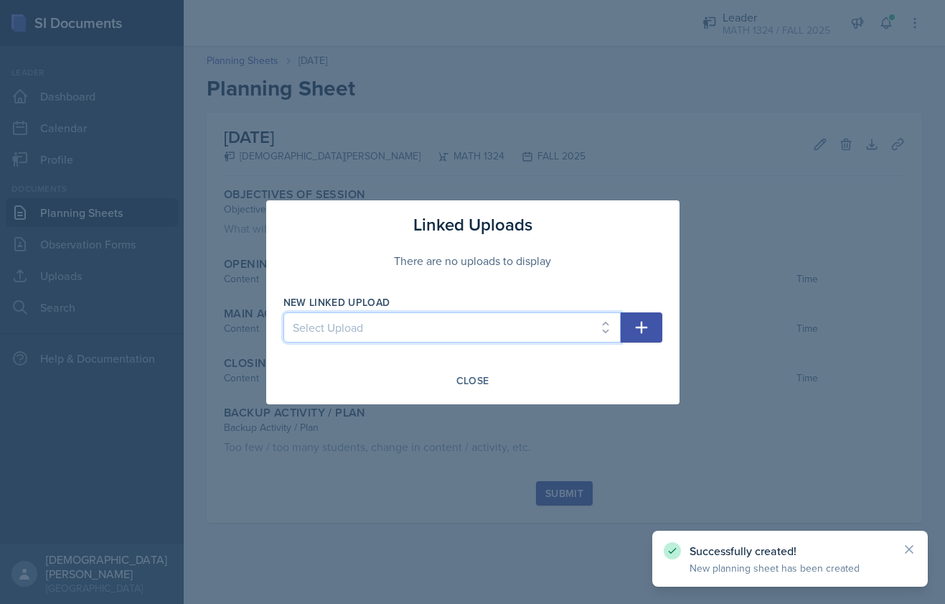
click at [518, 335] on select "Select Upload i i2 i3 i4" at bounding box center [451, 327] width 337 height 30
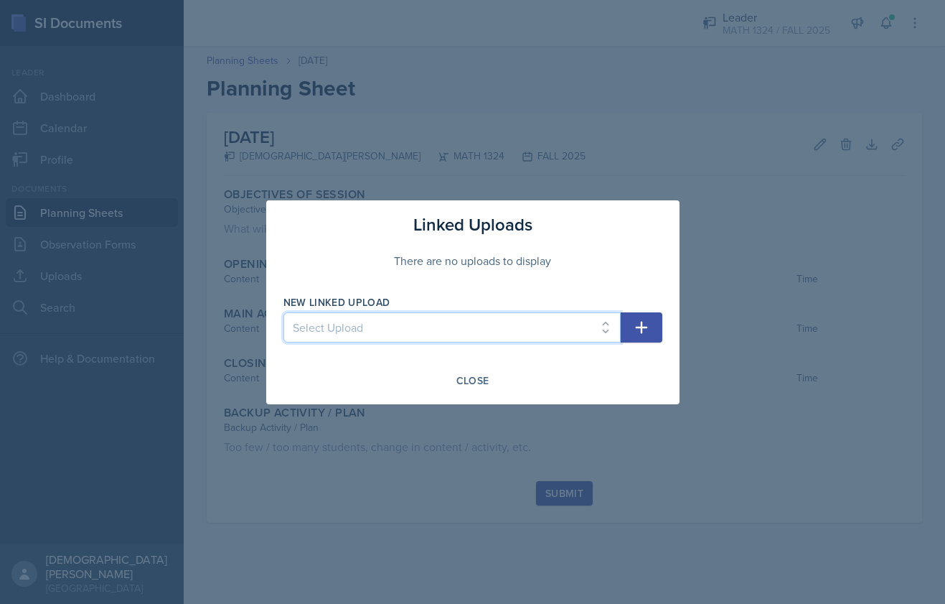
select select "9a13a828-d1c3-47b2-a0bb-44beedfebc44"
click at [283, 312] on select "Select Upload i i2 i3 i4" at bounding box center [451, 327] width 337 height 30
click at [655, 335] on button "button" at bounding box center [642, 327] width 42 height 30
select select
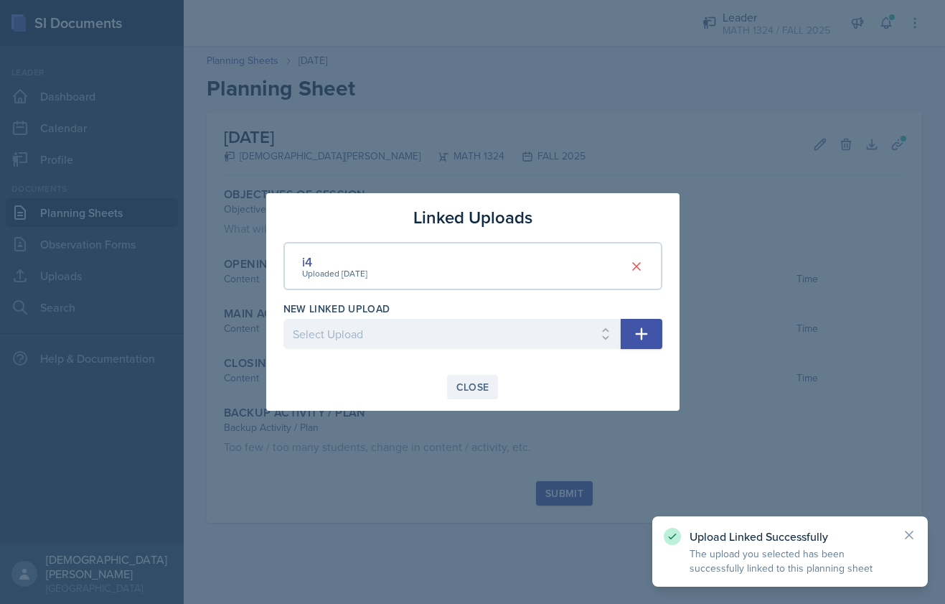
click at [475, 381] on div "Close" at bounding box center [472, 386] width 33 height 11
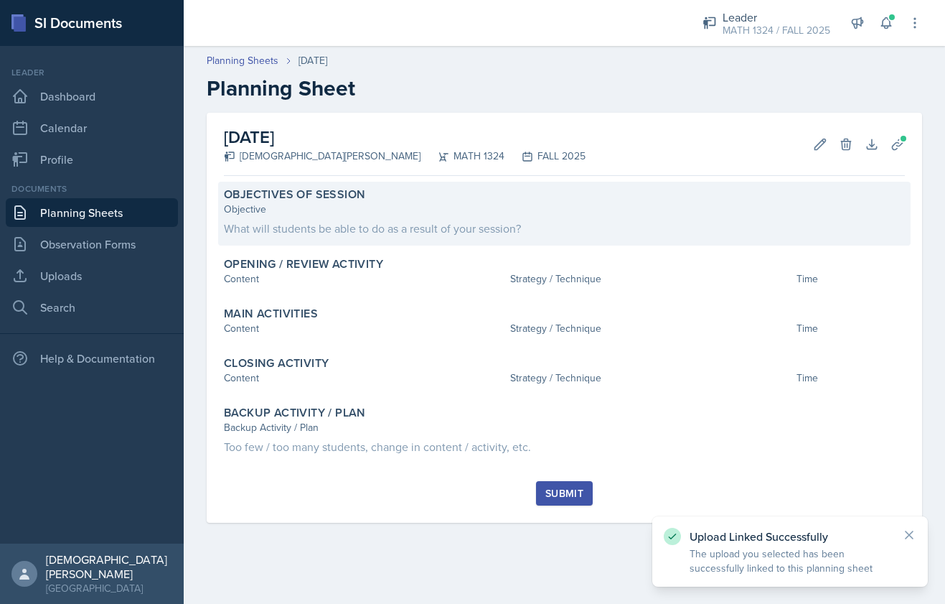
click at [525, 210] on div "Objective" at bounding box center [564, 209] width 681 height 15
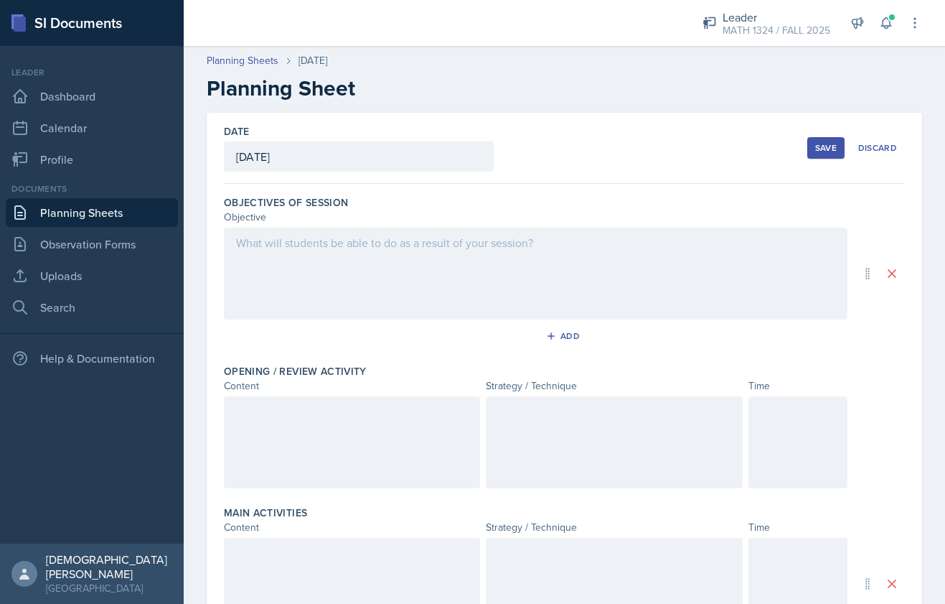
click at [620, 281] on div at bounding box center [536, 274] width 624 height 92
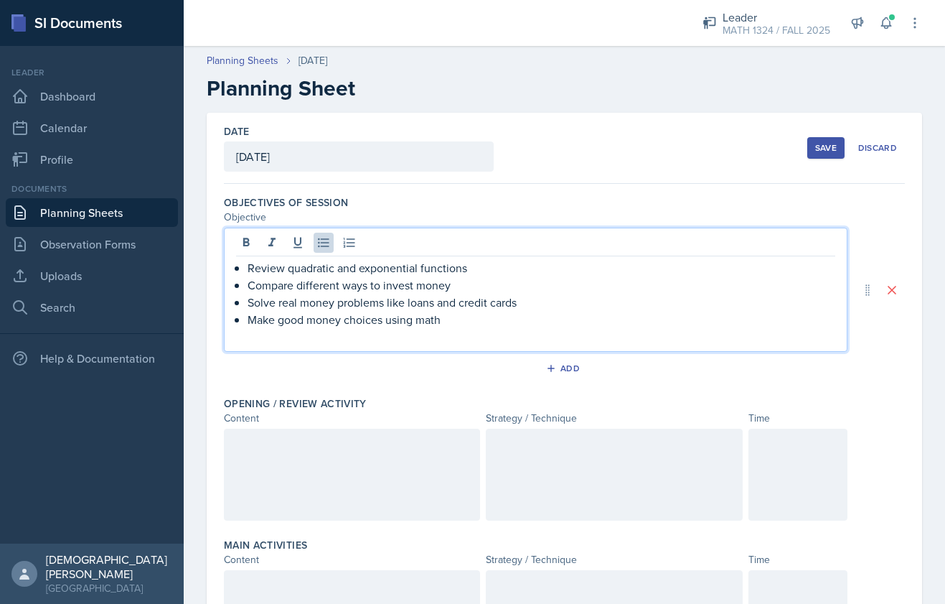
click at [400, 446] on div at bounding box center [352, 474] width 256 height 92
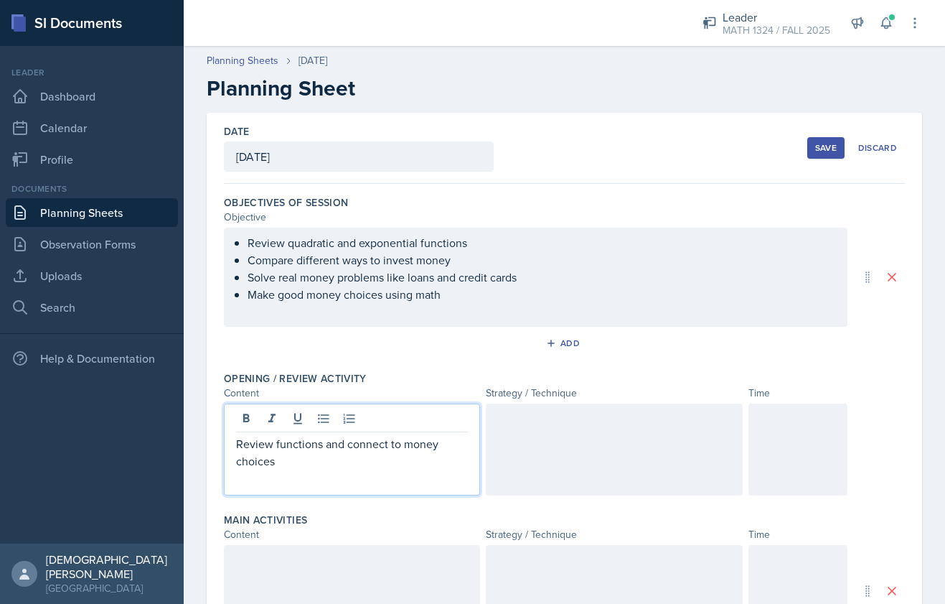
click at [622, 449] on div at bounding box center [614, 449] width 256 height 92
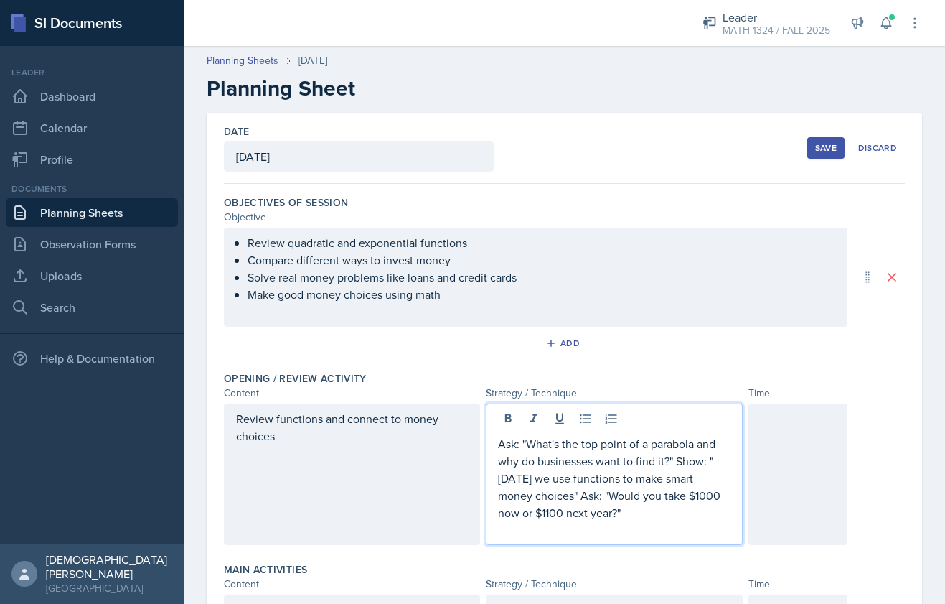
click at [784, 511] on div at bounding box center [798, 473] width 99 height 141
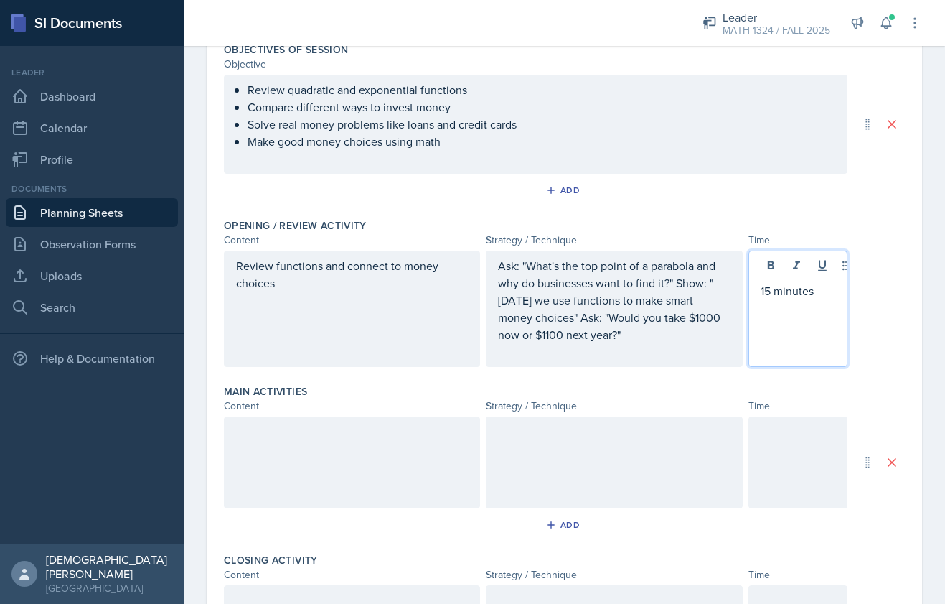
click at [828, 461] on div at bounding box center [798, 462] width 99 height 92
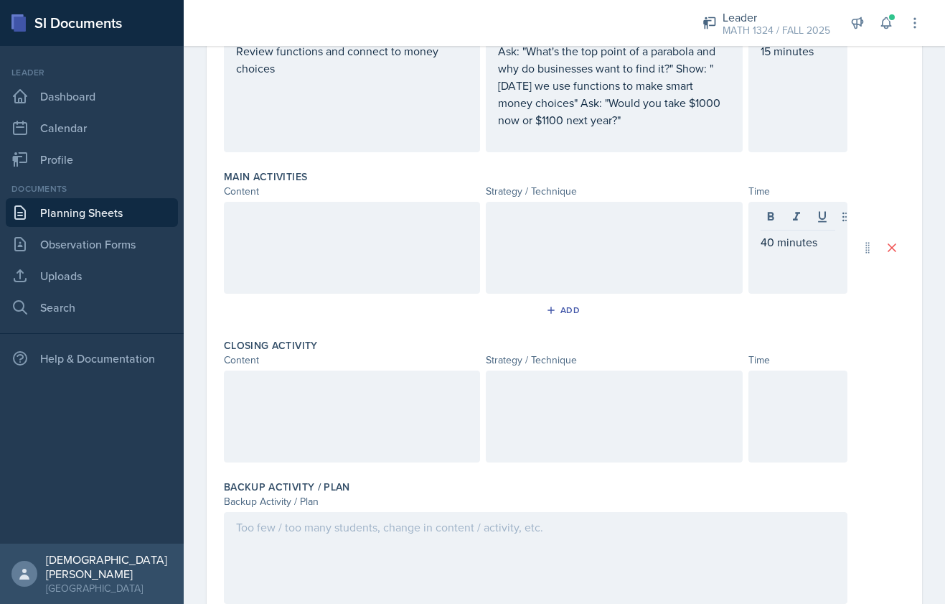
click at [776, 449] on div at bounding box center [798, 416] width 99 height 92
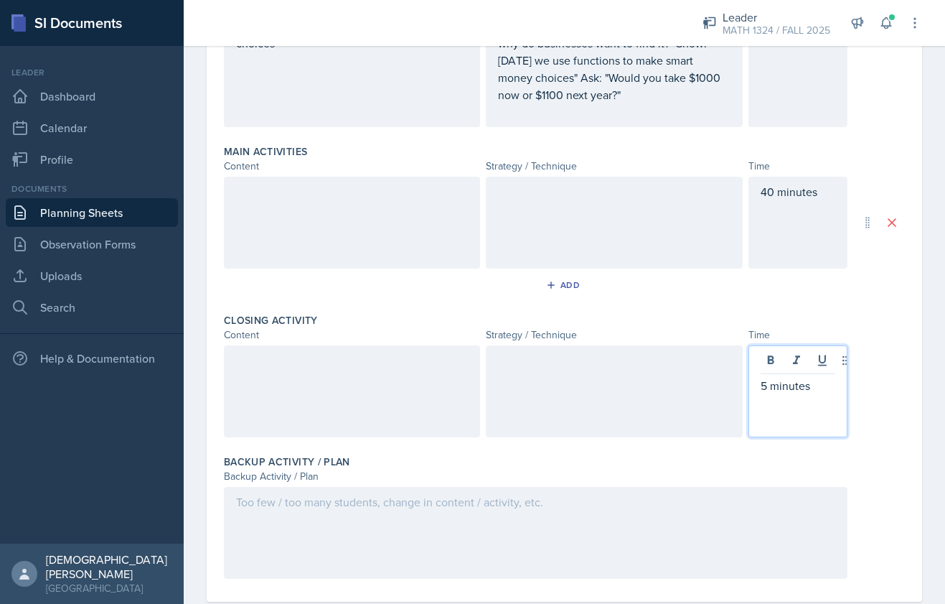
scroll to position [412, 0]
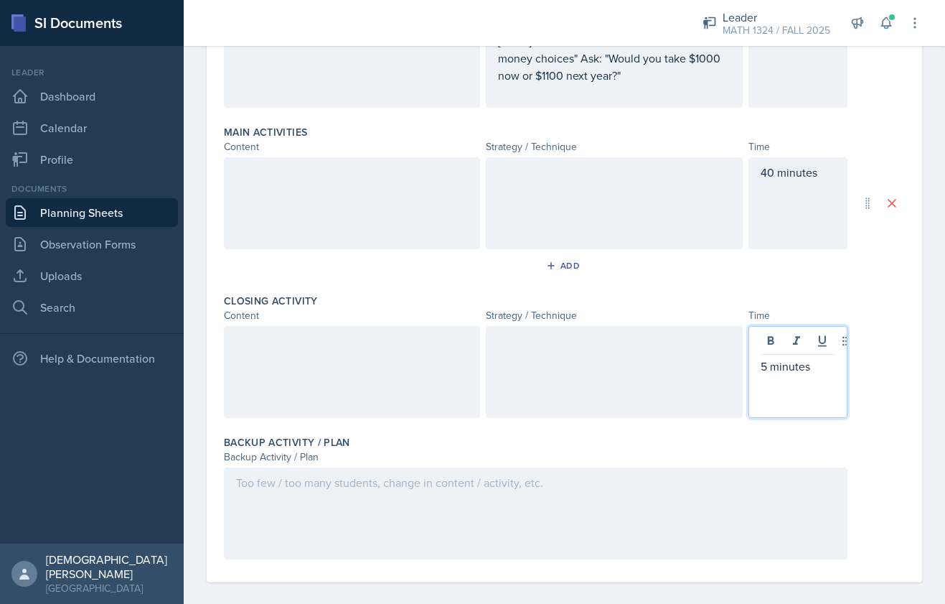
click at [398, 238] on div at bounding box center [352, 203] width 256 height 92
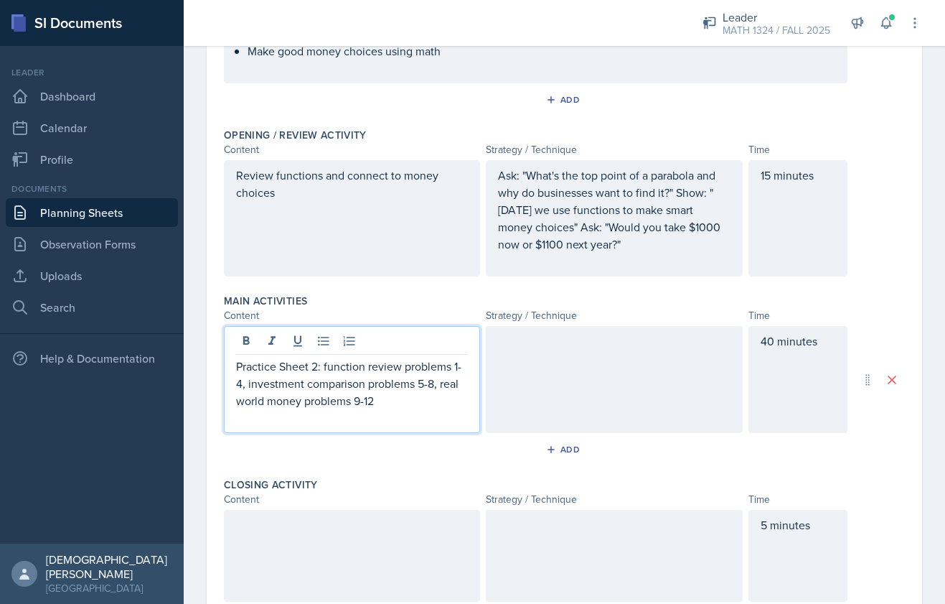
scroll to position [217, 0]
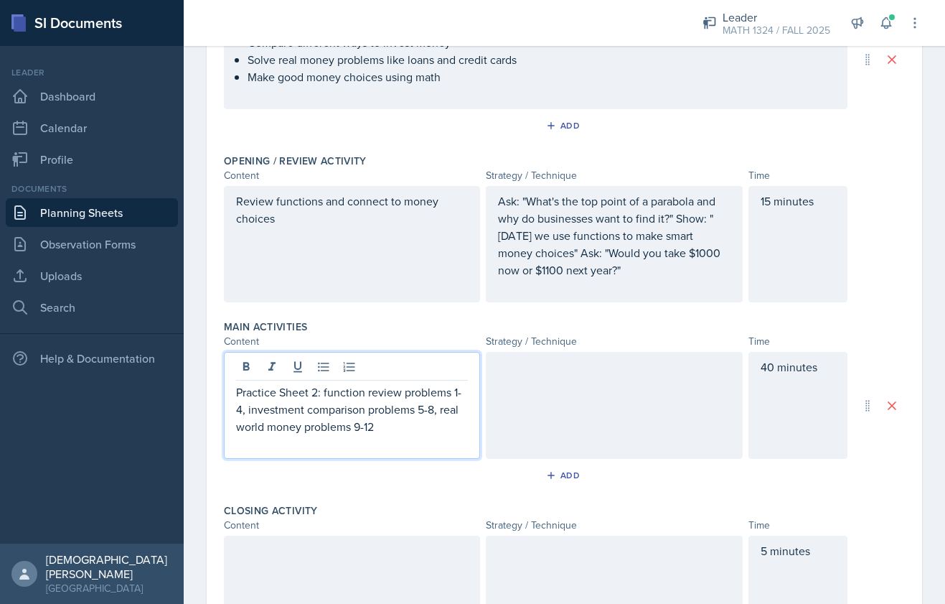
click at [641, 393] on div at bounding box center [614, 405] width 256 height 107
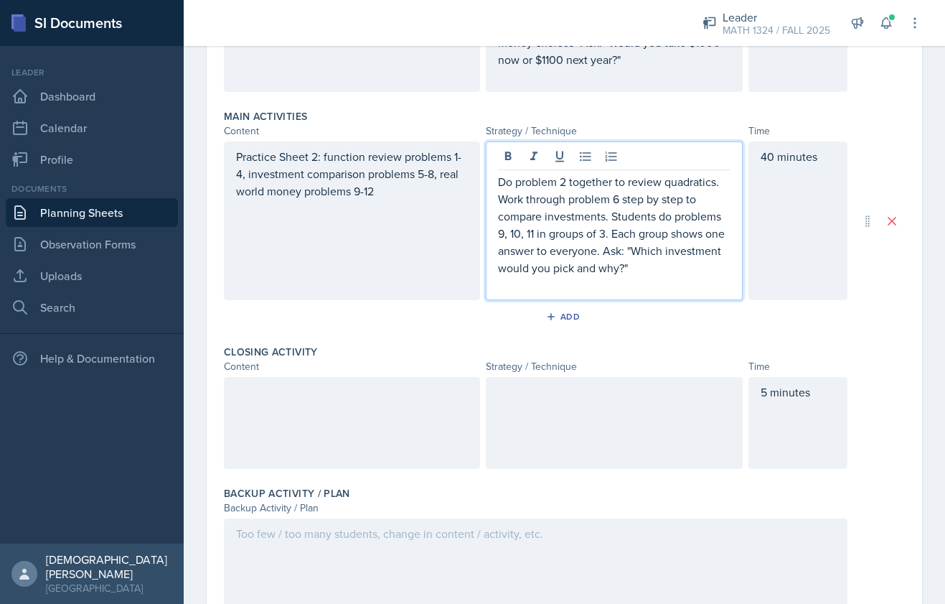
scroll to position [447, 0]
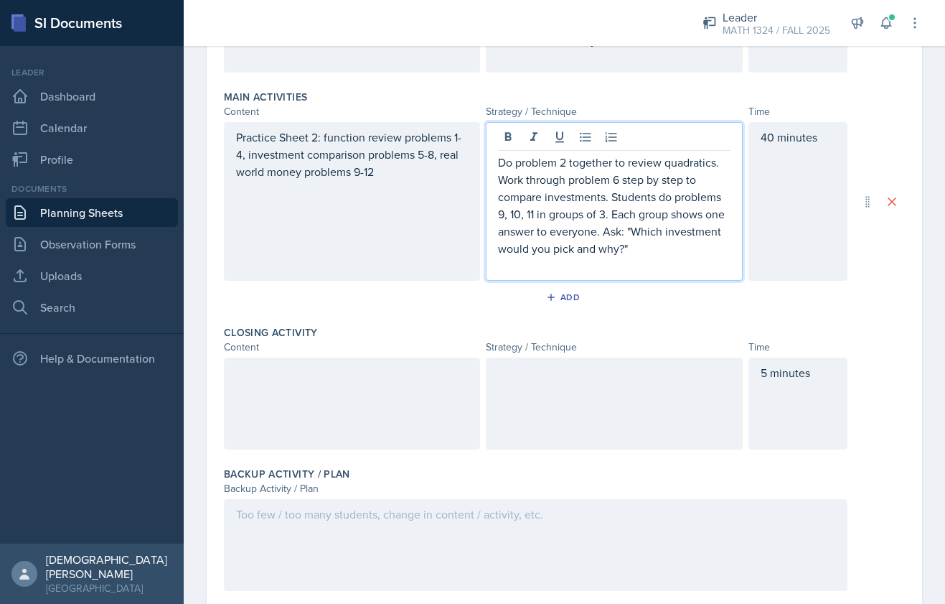
click at [394, 425] on div at bounding box center [352, 403] width 256 height 92
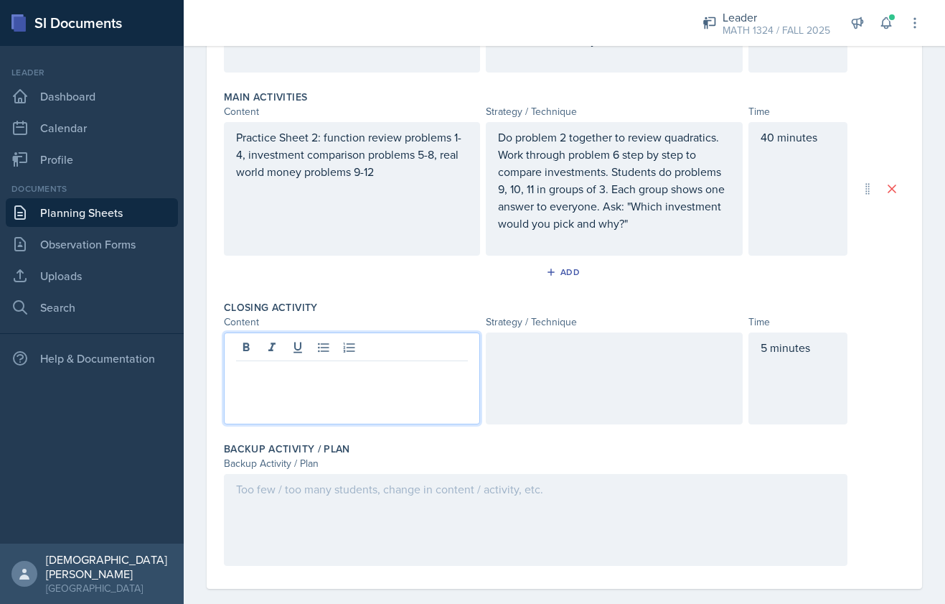
scroll to position [467, 0]
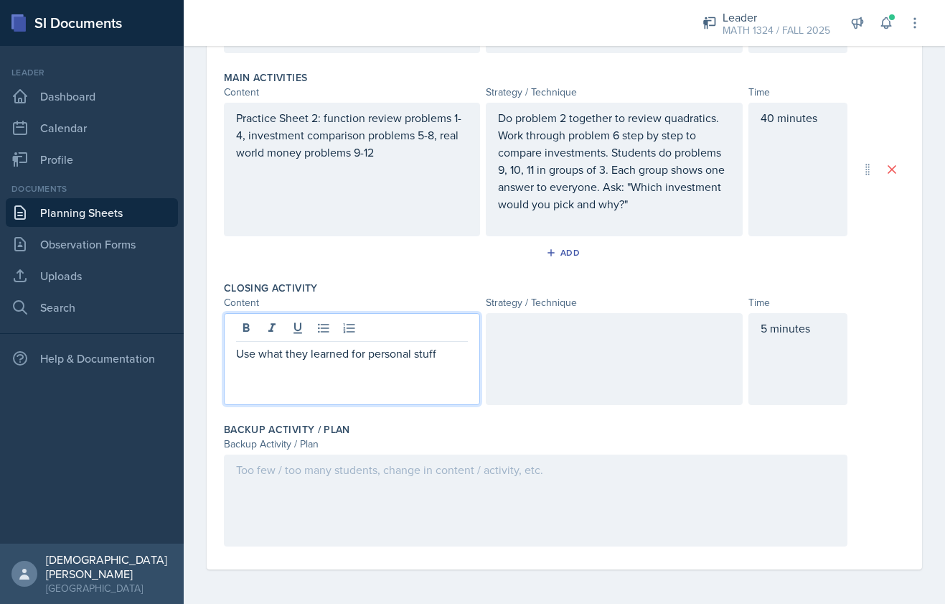
click at [659, 314] on div at bounding box center [614, 359] width 256 height 92
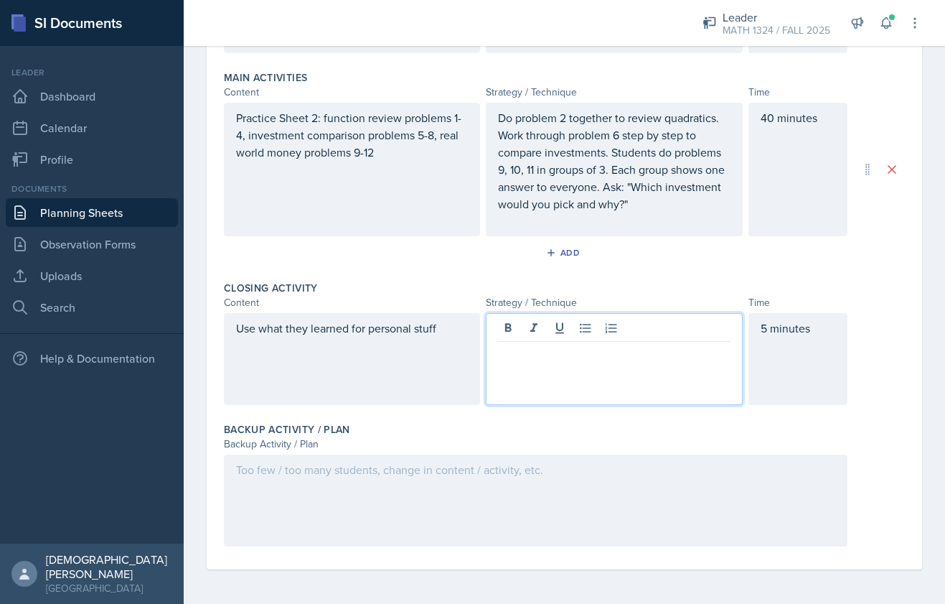
scroll to position [492, 0]
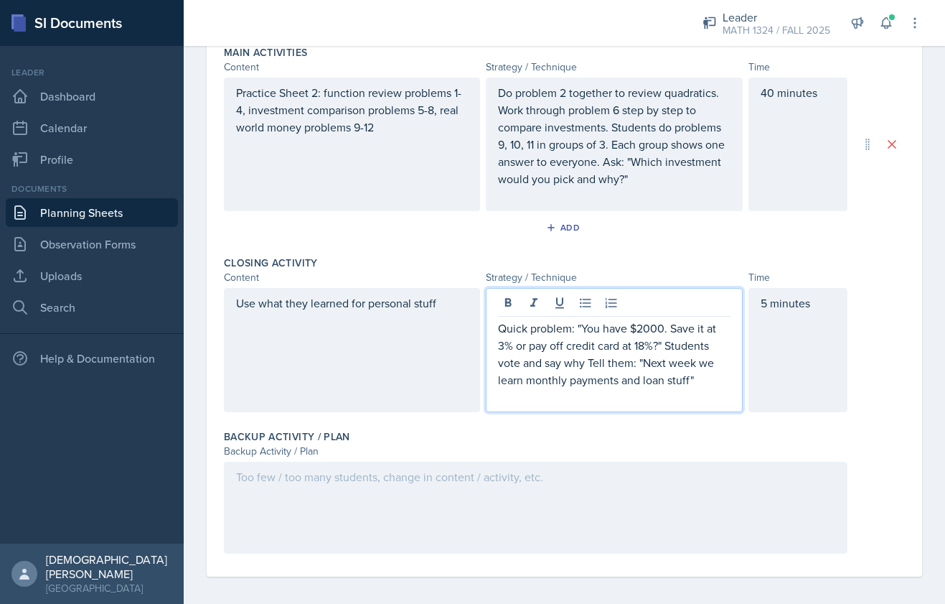
click at [512, 569] on div "Objectives of Session Objective Review quadratic and exponential functions Comp…" at bounding box center [564, 134] width 681 height 884
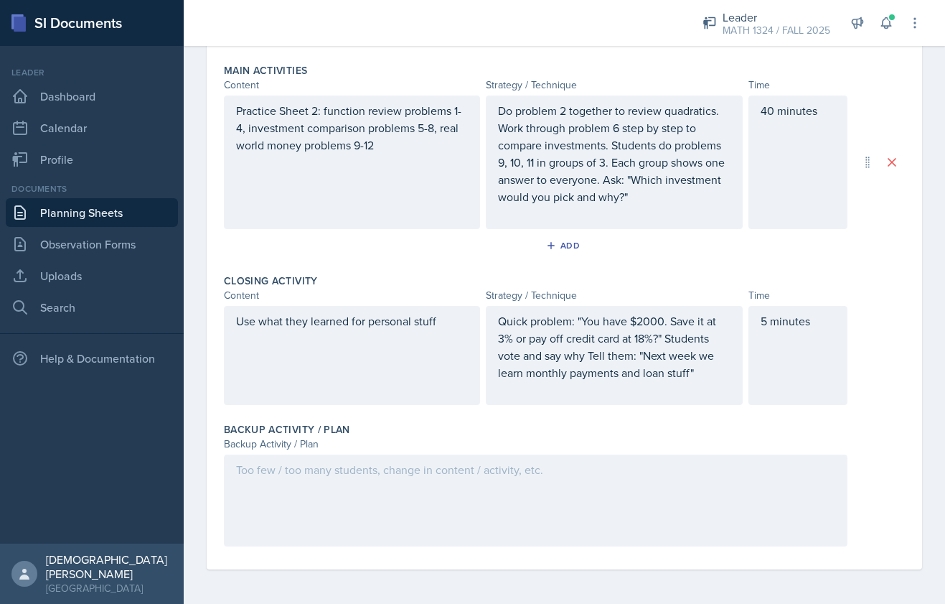
click at [512, 510] on div at bounding box center [536, 500] width 624 height 92
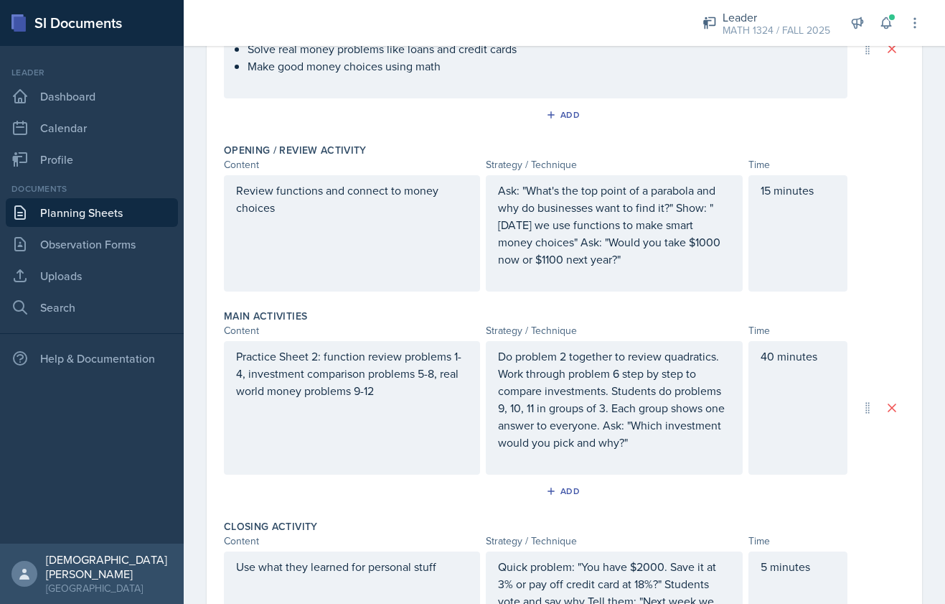
scroll to position [0, 0]
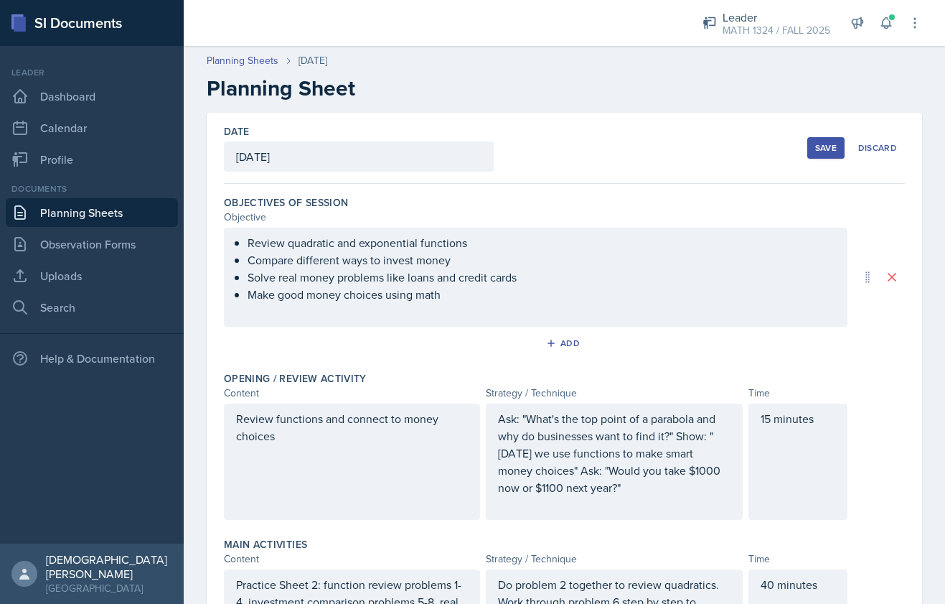
click at [813, 151] on button "Save" at bounding box center [825, 148] width 37 height 22
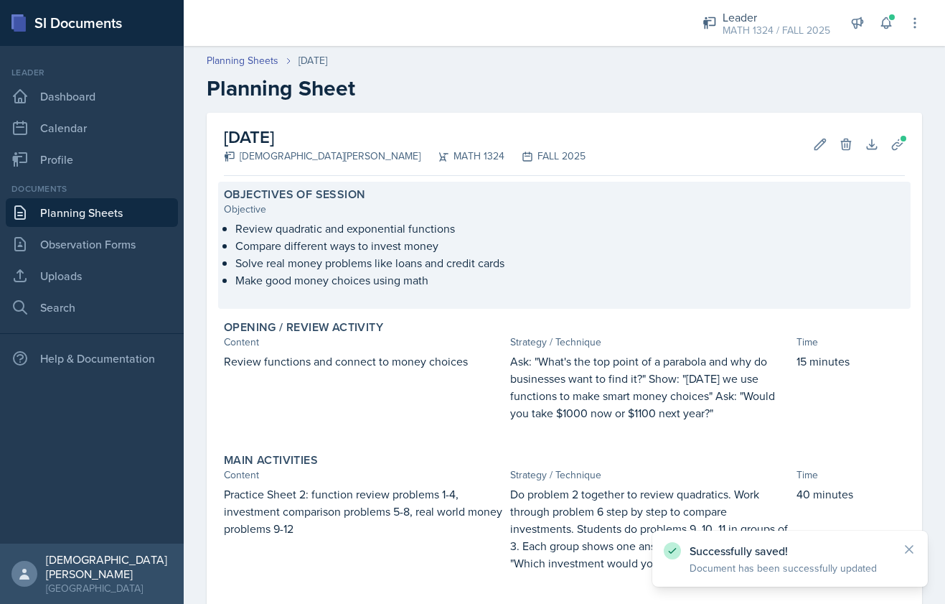
scroll to position [329, 0]
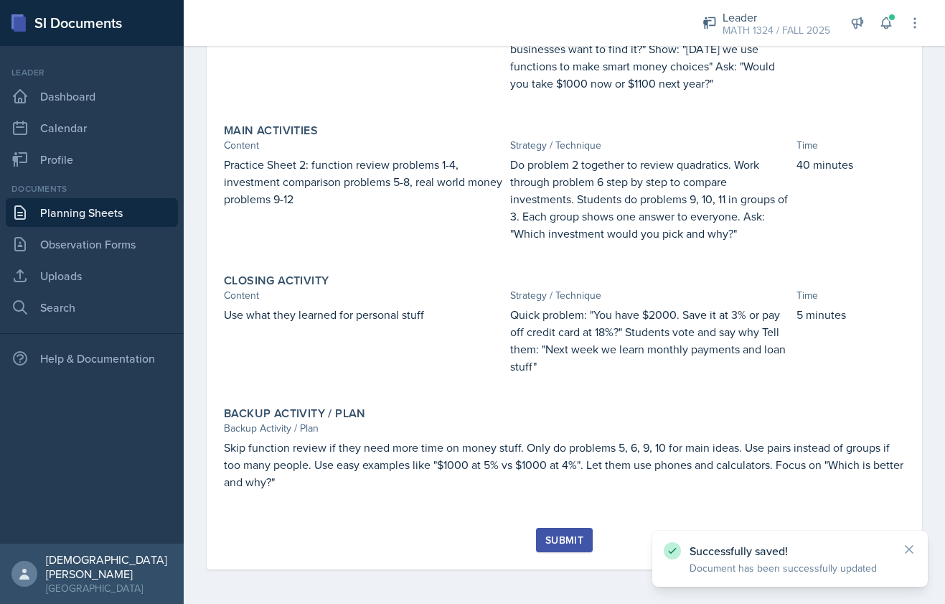
click at [561, 538] on div "Submit" at bounding box center [564, 539] width 38 height 11
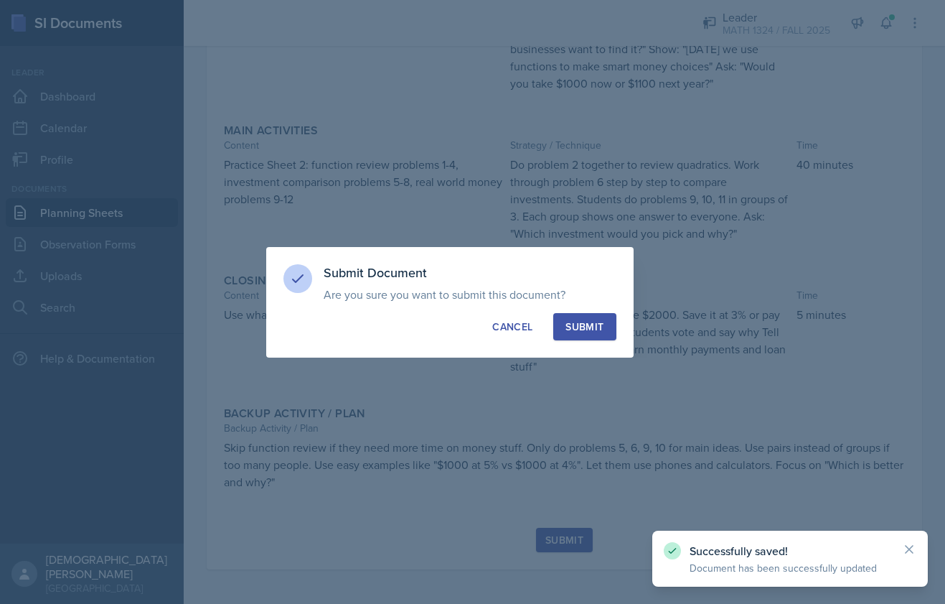
click at [600, 328] on div "Submit" at bounding box center [585, 326] width 38 height 14
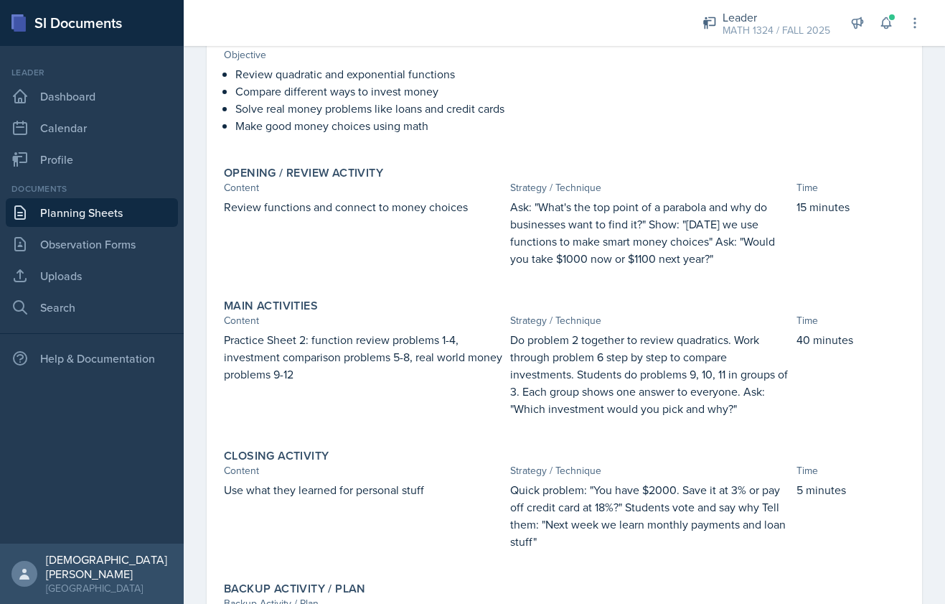
scroll to position [0, 0]
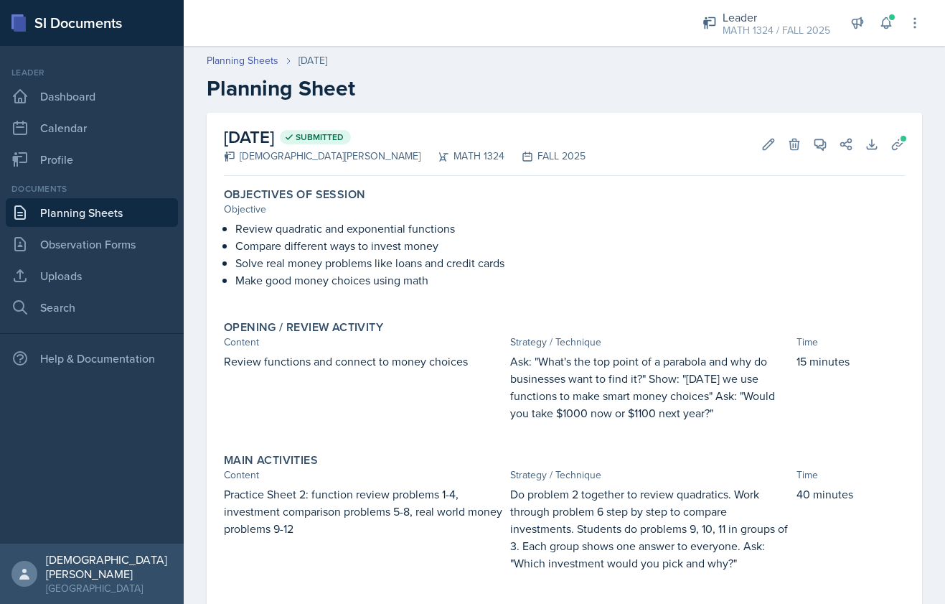
click at [83, 217] on link "Planning Sheets" at bounding box center [92, 212] width 172 height 29
